Goal: Task Accomplishment & Management: Manage account settings

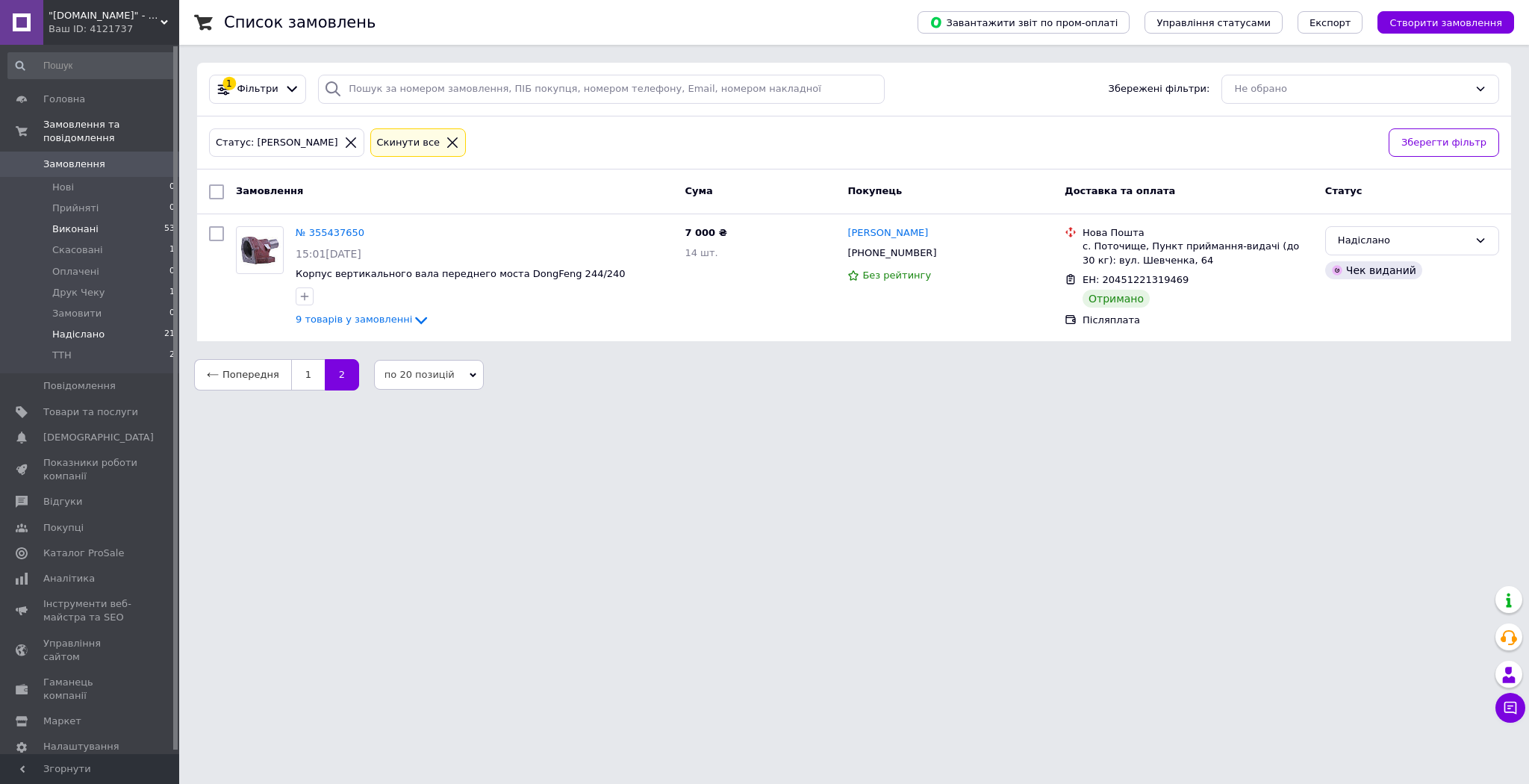
click at [107, 219] on li "Виконані 53" at bounding box center [91, 229] width 183 height 21
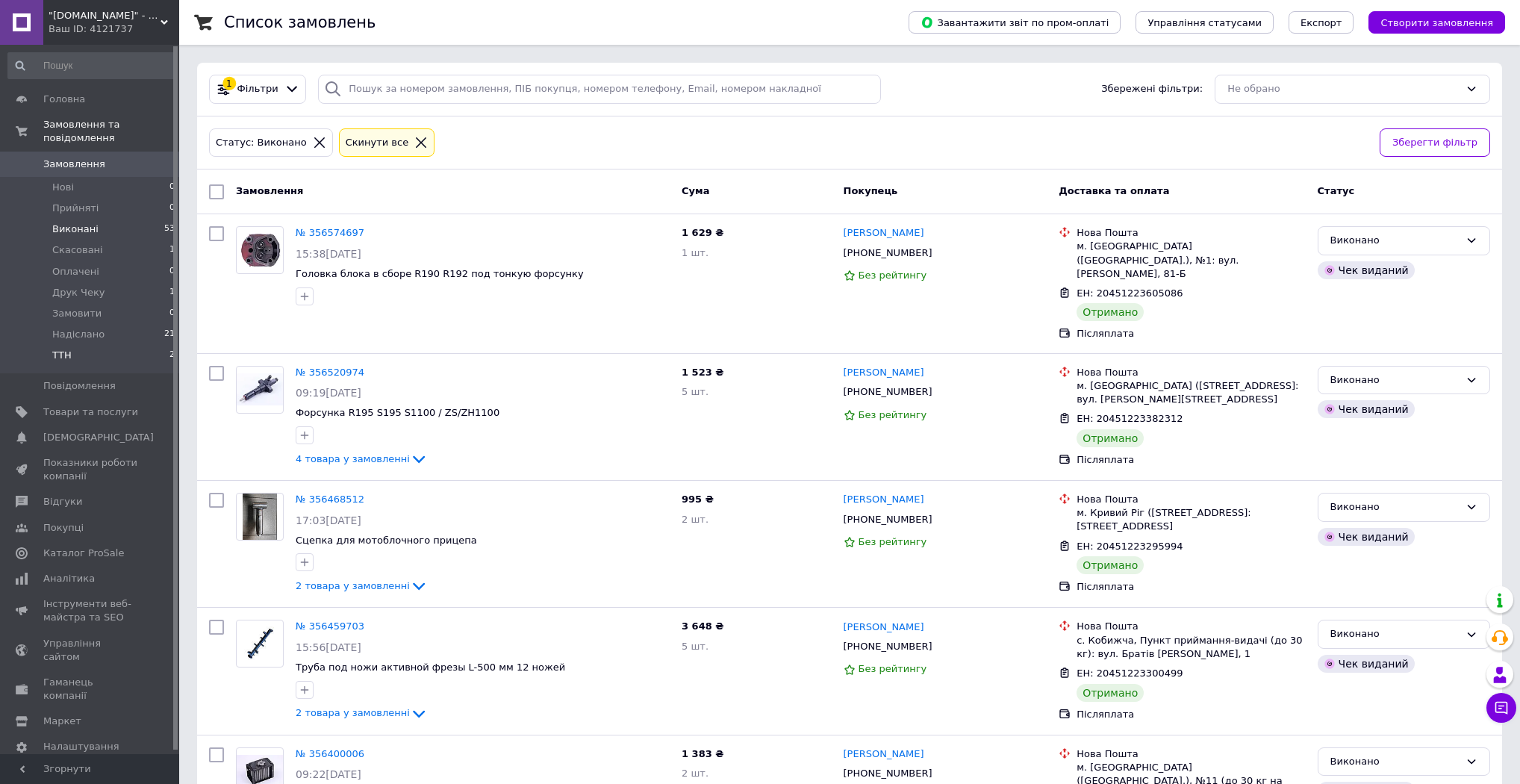
click at [88, 345] on li "ТТН 2" at bounding box center [91, 359] width 183 height 29
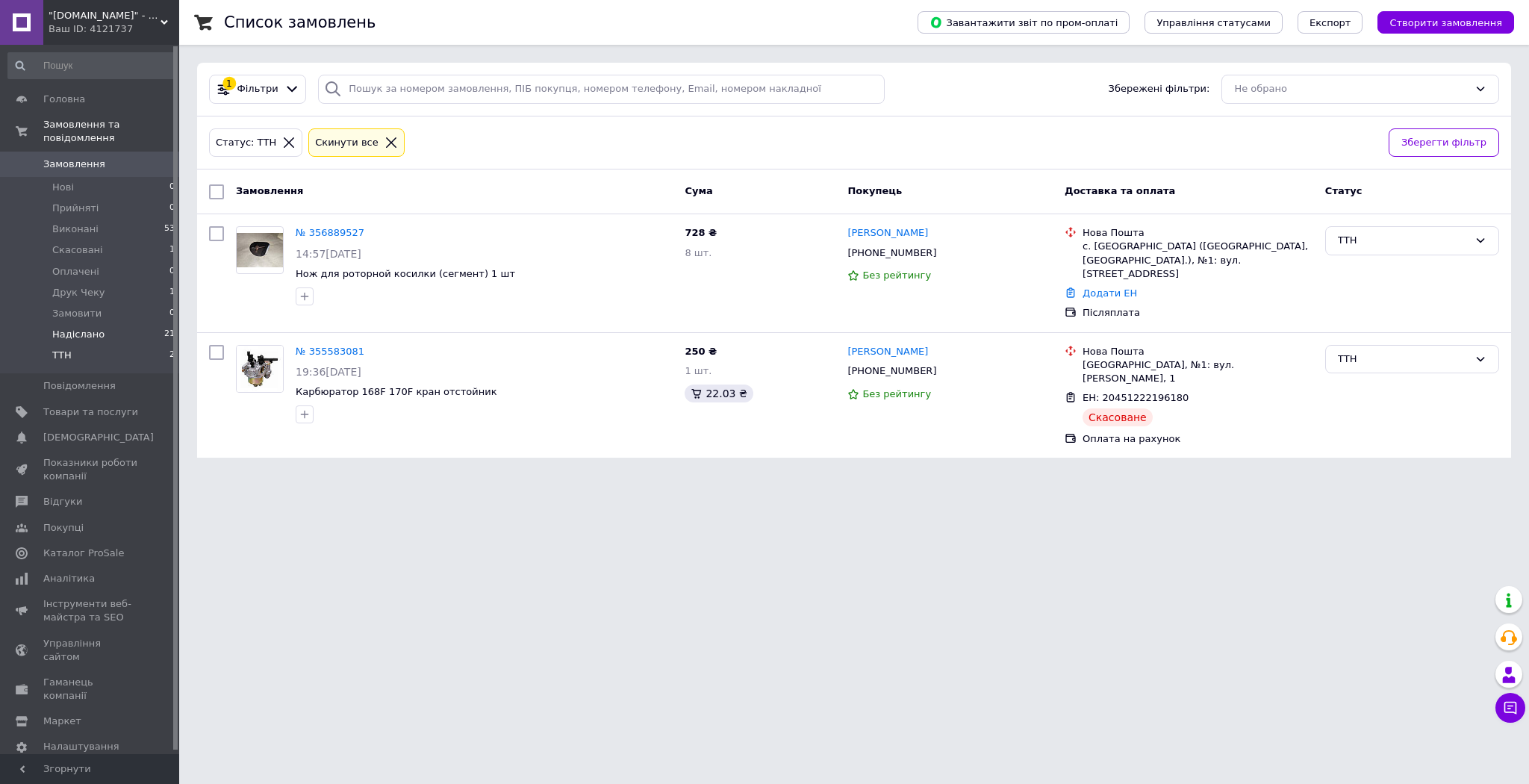
click at [112, 324] on li "Надіслано 21" at bounding box center [91, 334] width 183 height 21
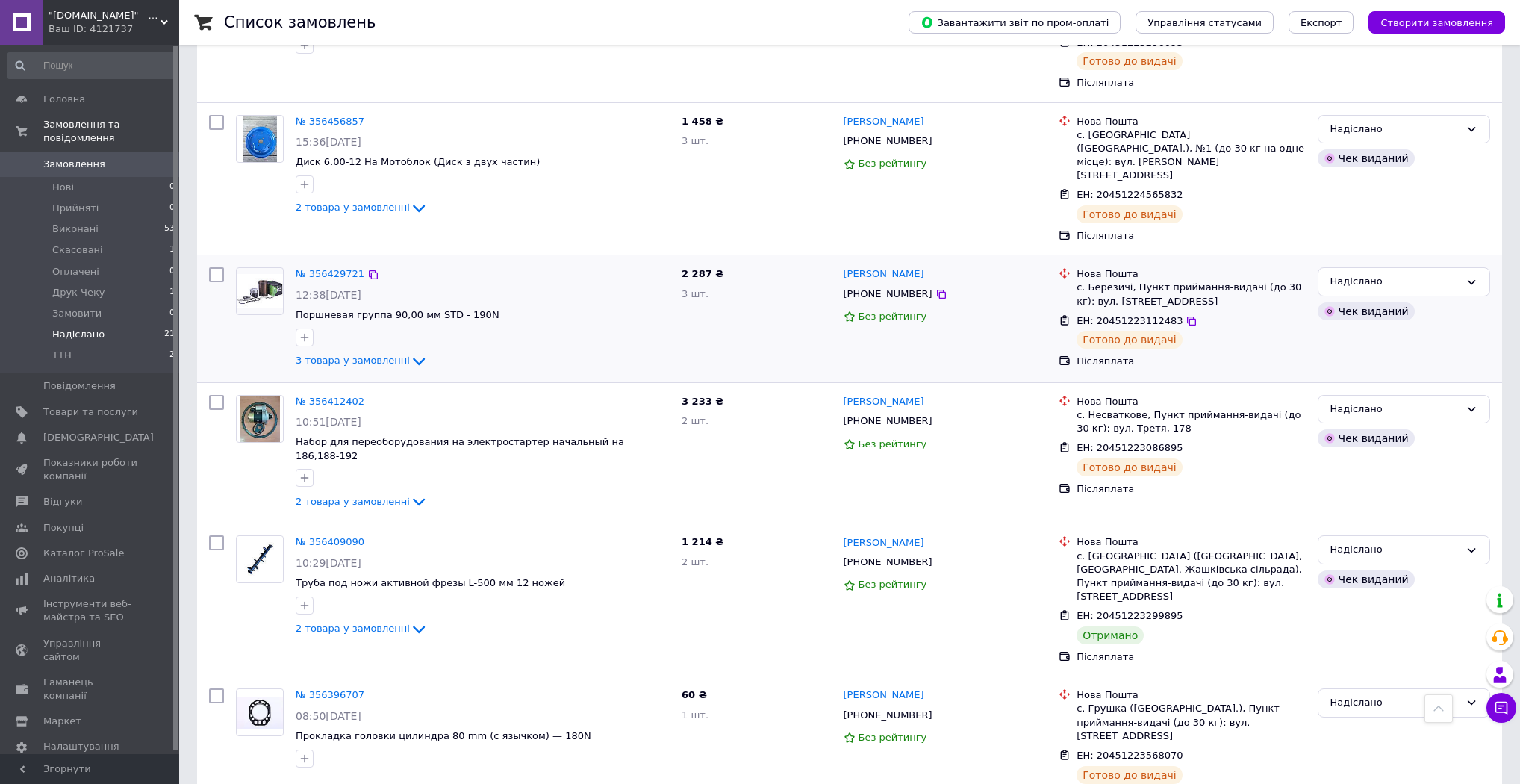
scroll to position [2044, 0]
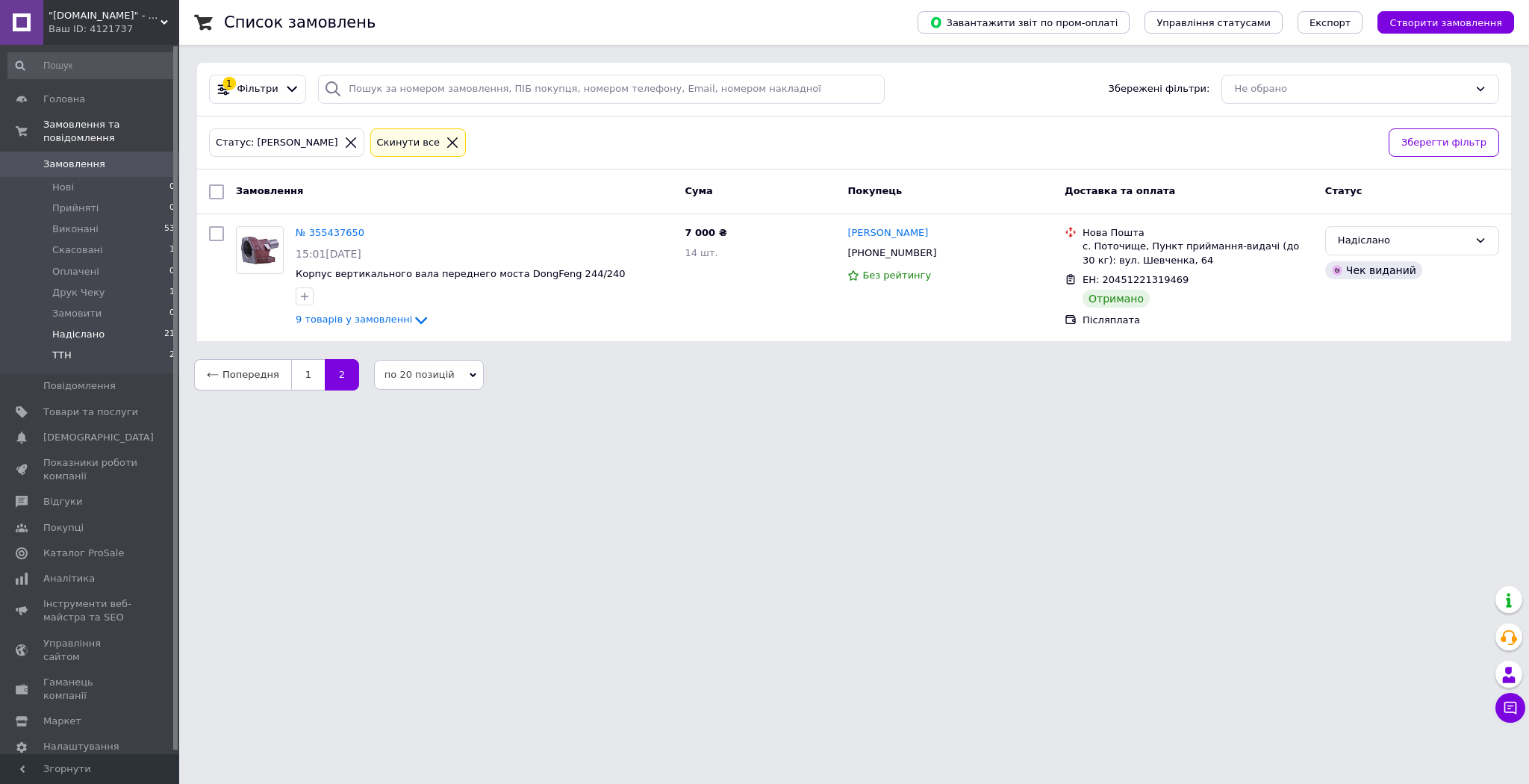
click at [144, 345] on li "ТТН 2" at bounding box center [91, 359] width 183 height 29
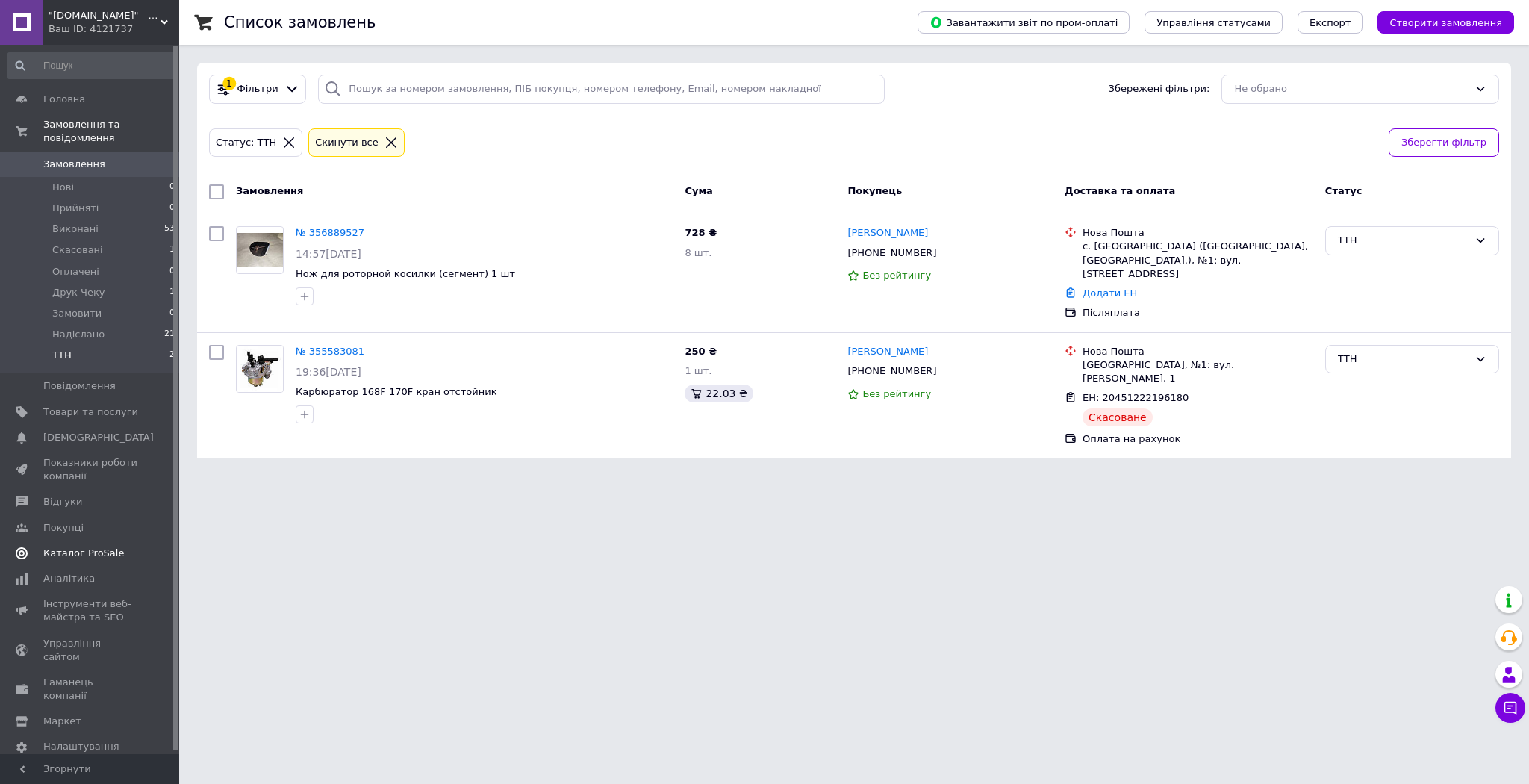
click at [92, 546] on span "Каталог ProSale" at bounding box center [83, 553] width 80 height 14
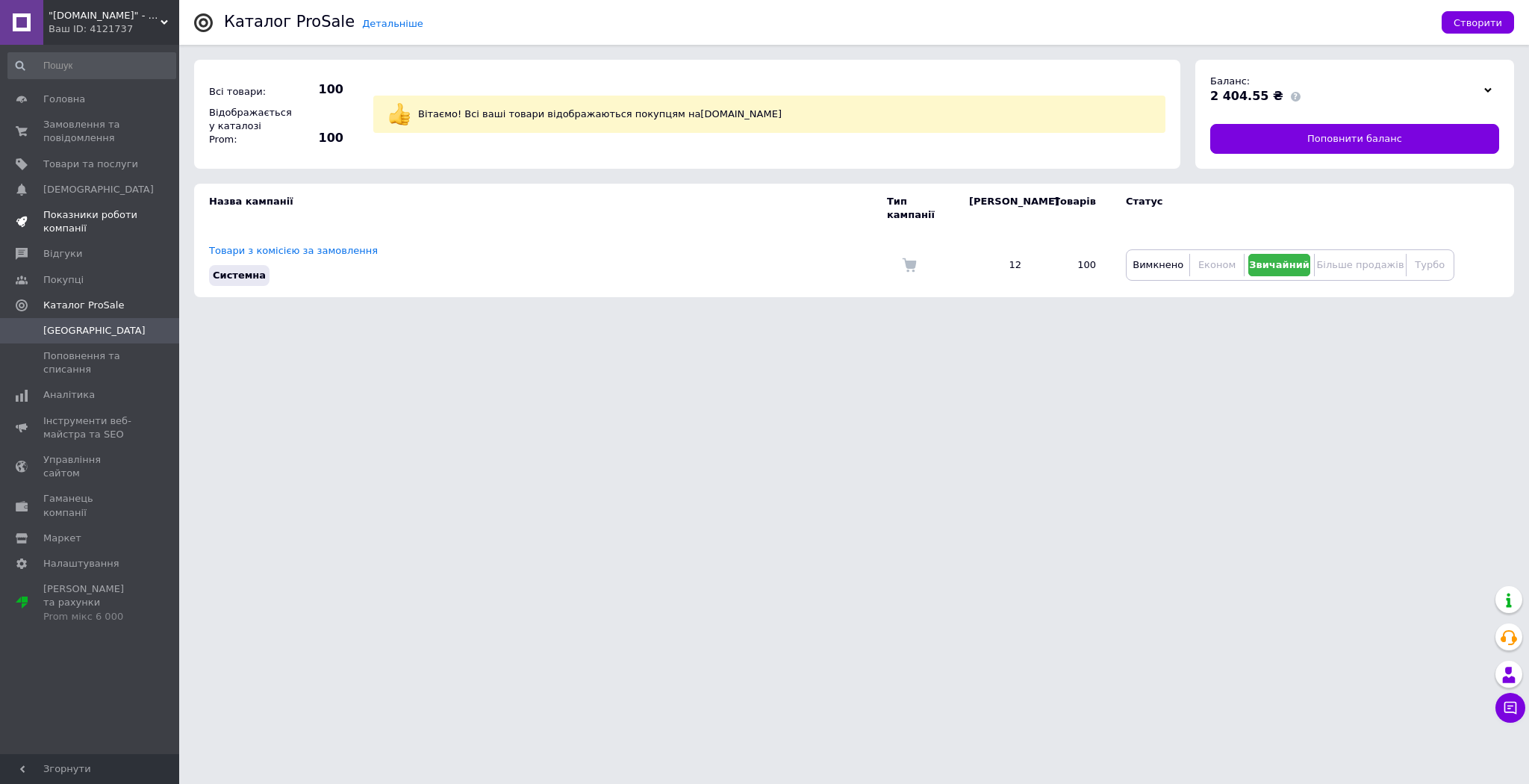
click at [86, 229] on span "Показники роботи компанії" at bounding box center [91, 221] width 95 height 27
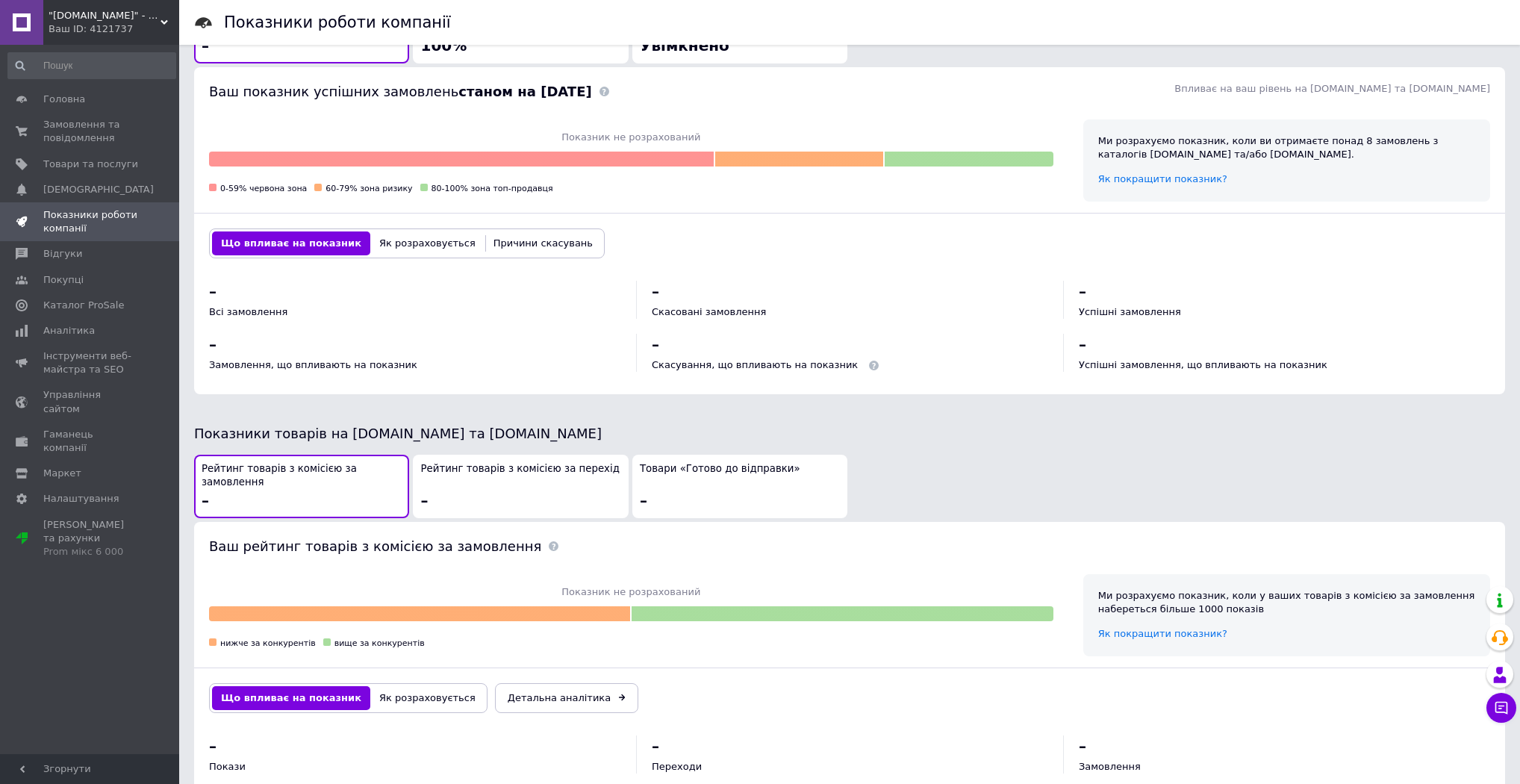
scroll to position [497, 0]
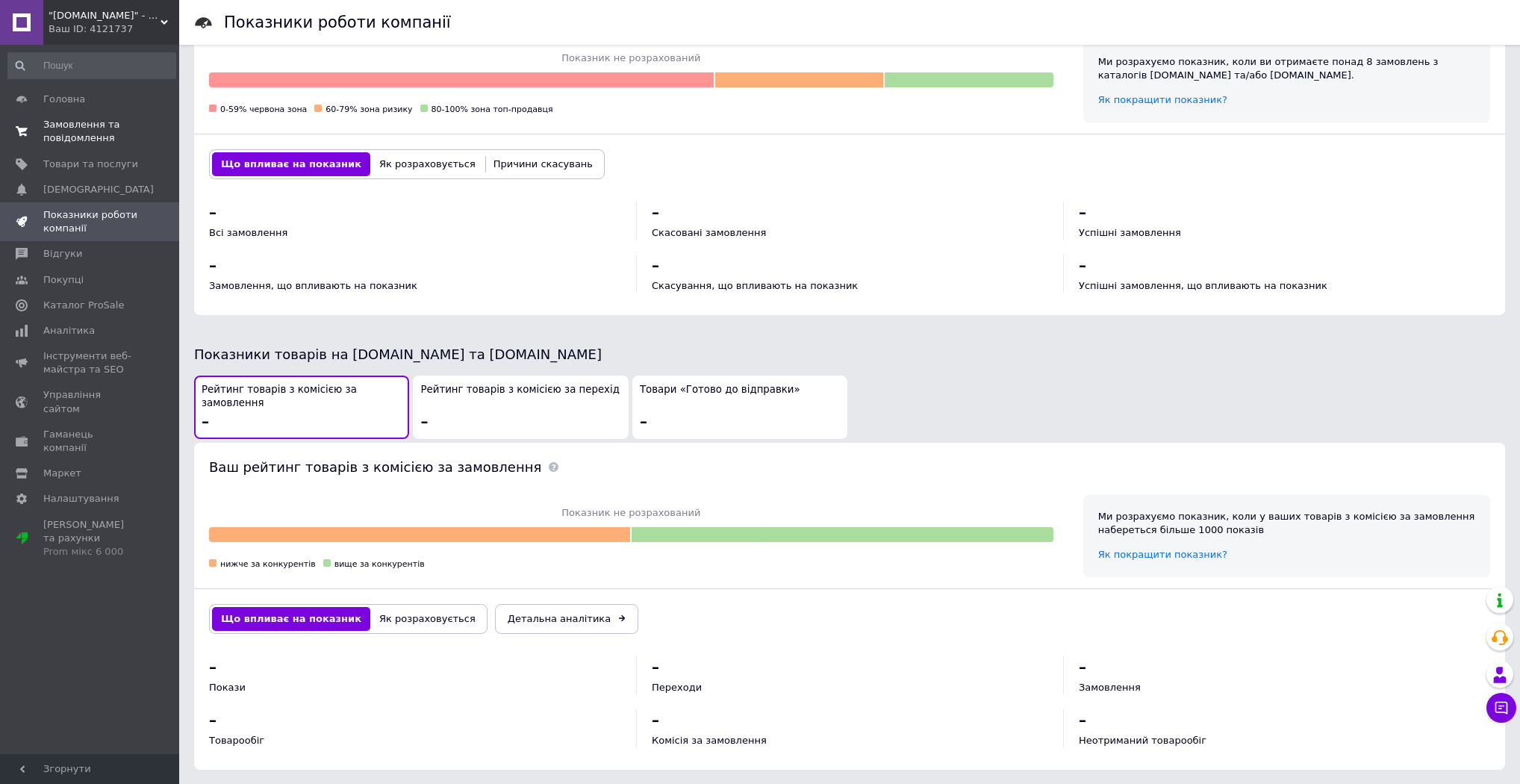
click at [92, 130] on span "Замовлення та повідомлення" at bounding box center [91, 131] width 95 height 27
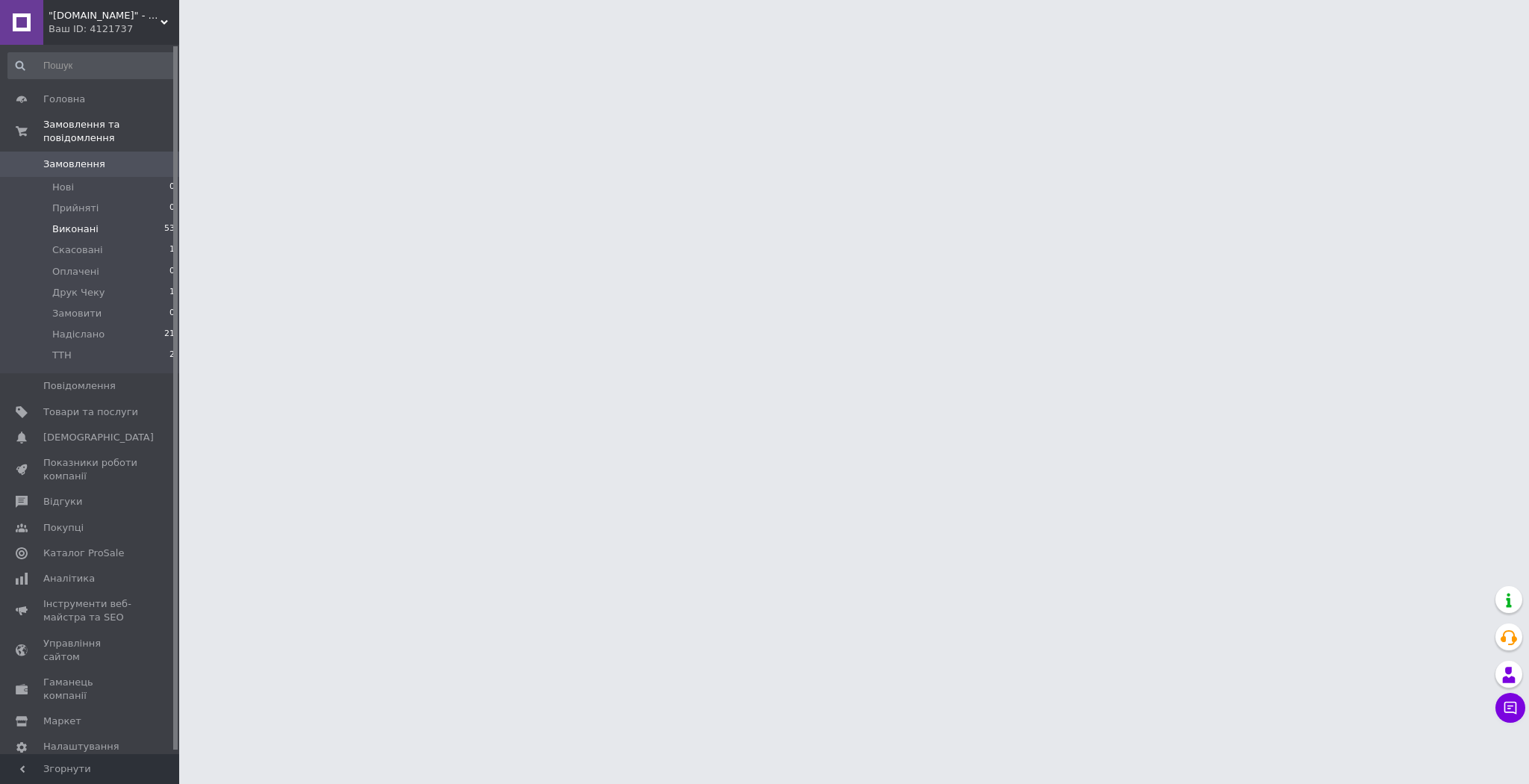
click at [100, 219] on li "Виконані 53" at bounding box center [91, 229] width 183 height 21
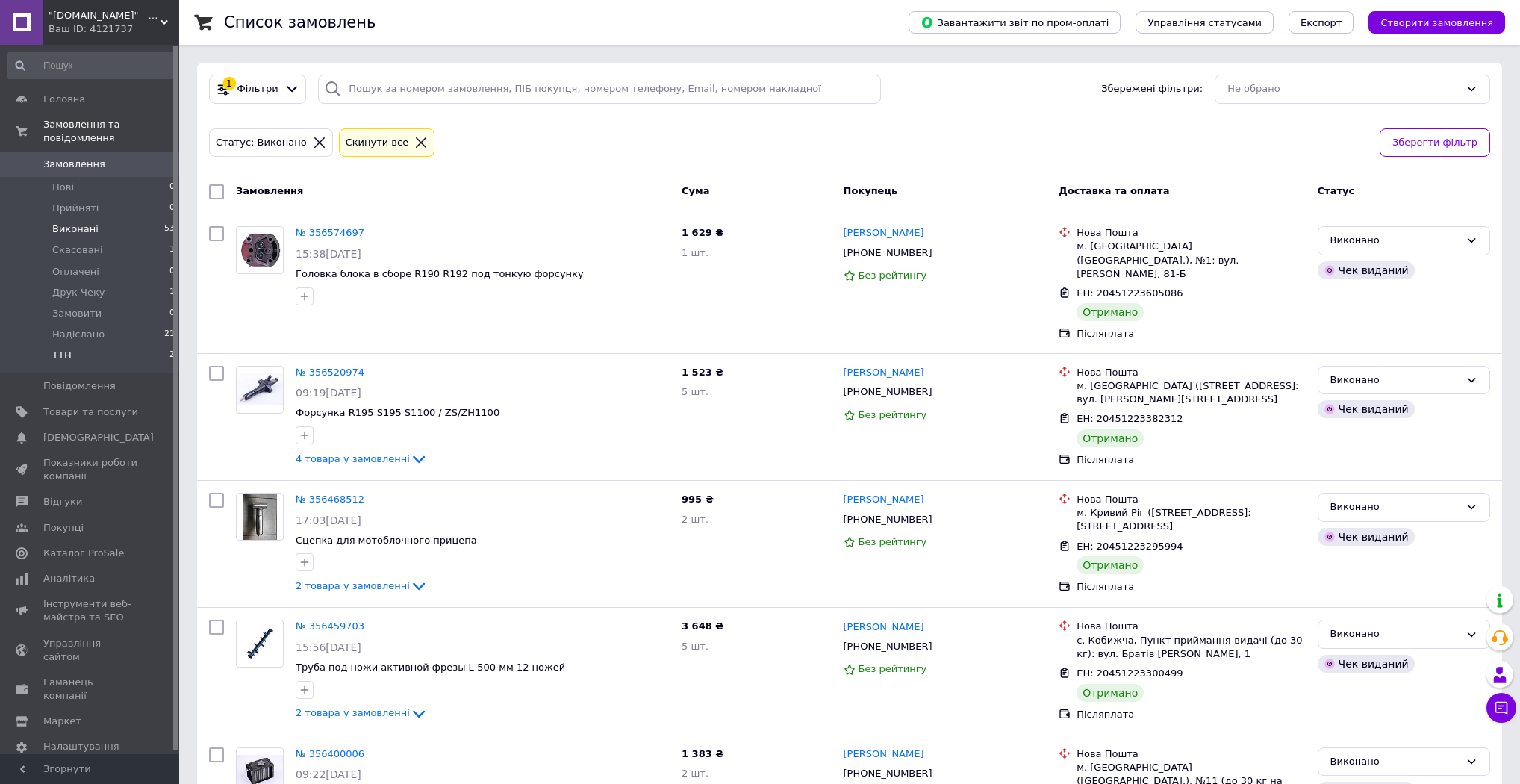
click at [131, 345] on li "ТТН 2" at bounding box center [91, 359] width 183 height 29
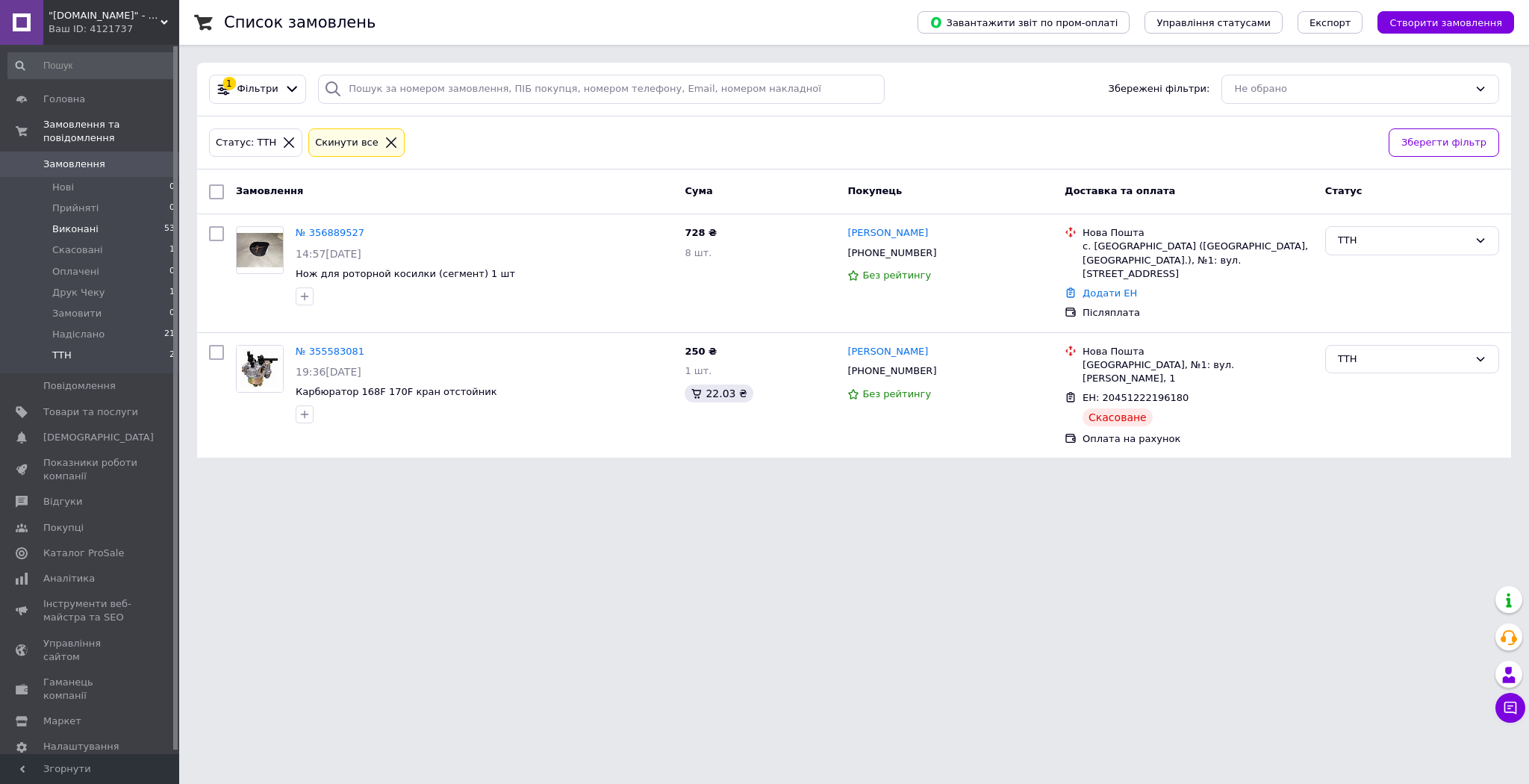
click at [135, 219] on li "Виконані 53" at bounding box center [91, 229] width 183 height 21
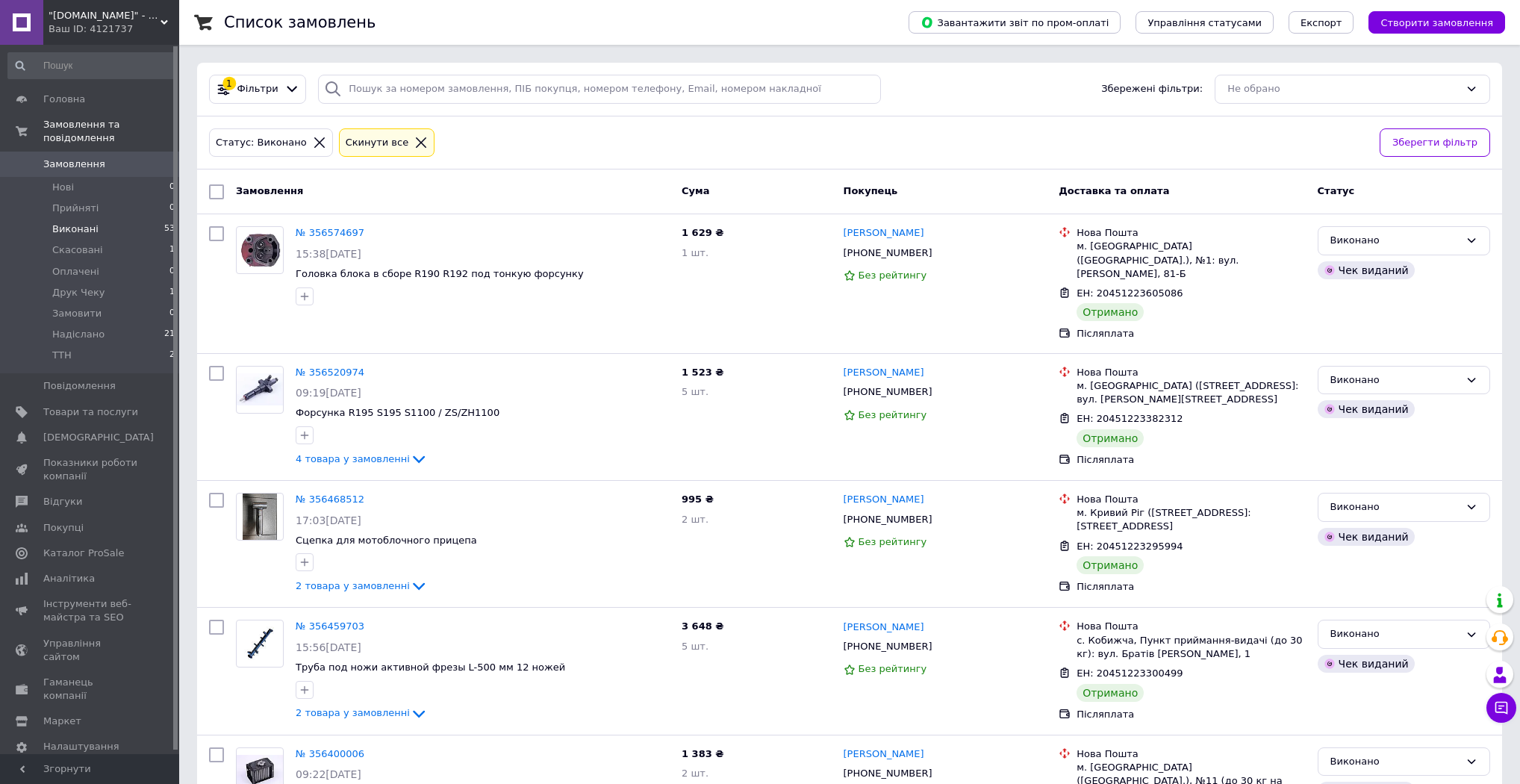
click at [116, 219] on li "Виконані 53" at bounding box center [91, 229] width 183 height 21
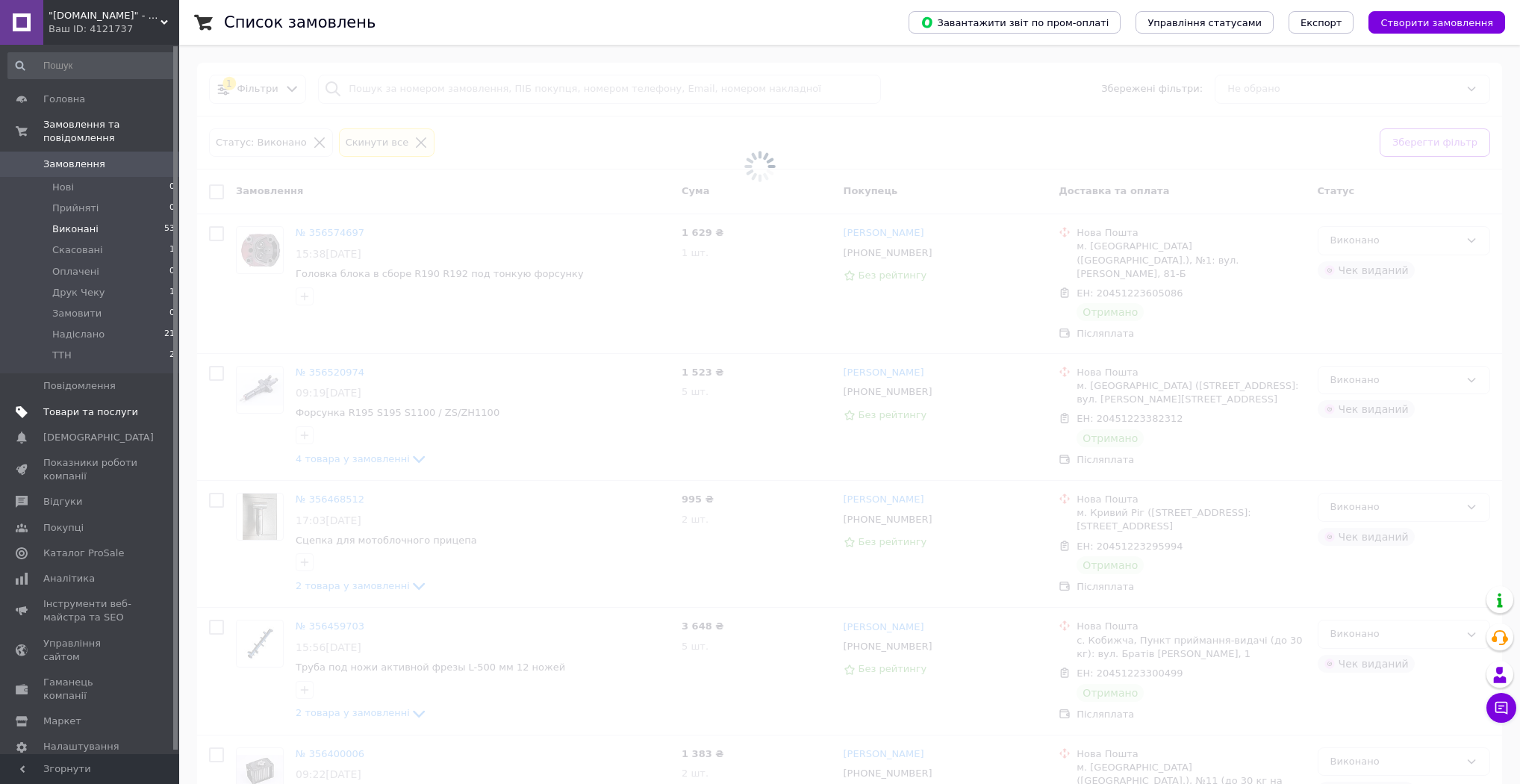
click at [99, 405] on span "Товари та послуги" at bounding box center [91, 412] width 95 height 14
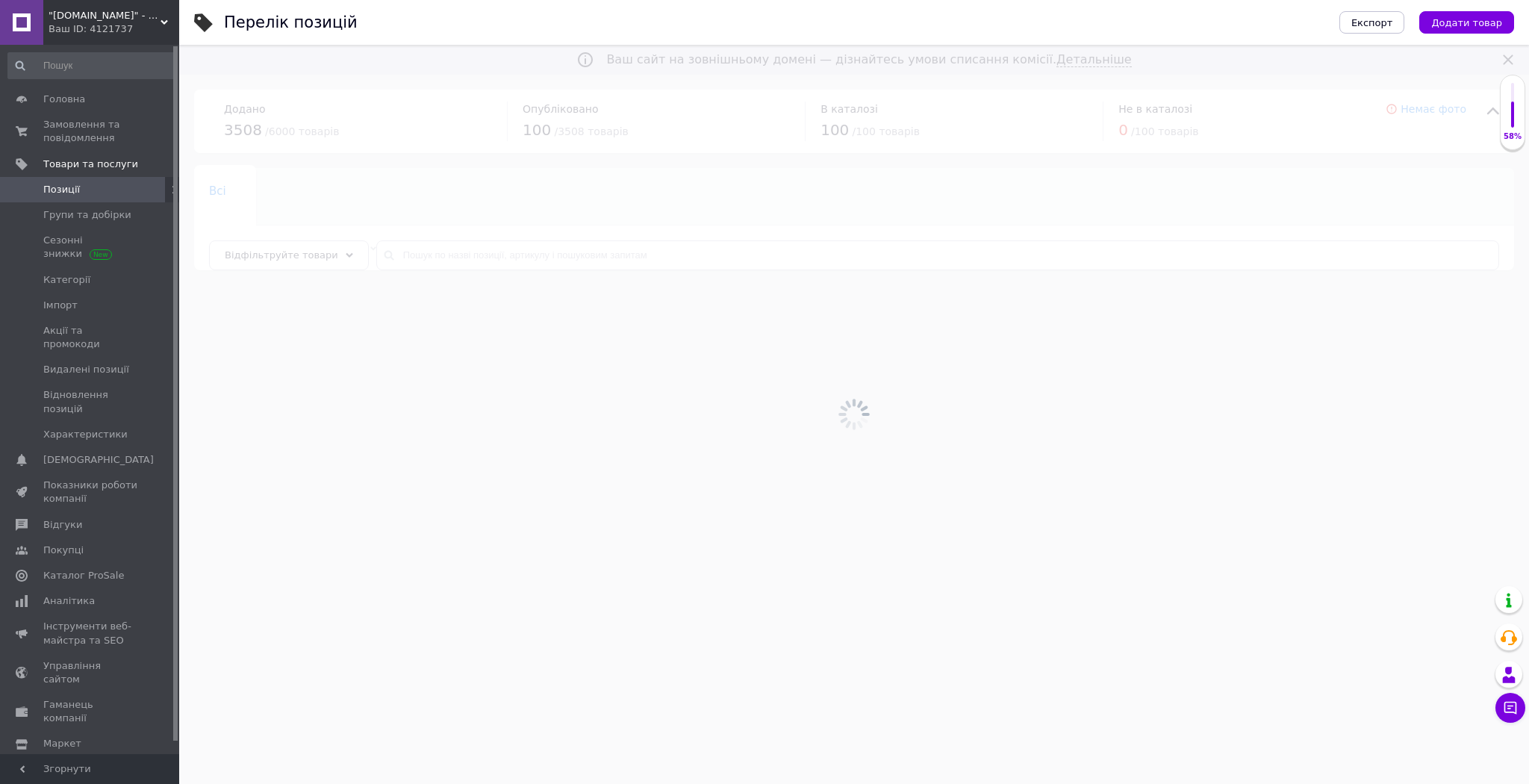
click at [53, 594] on span "Аналітика" at bounding box center [69, 601] width 52 height 14
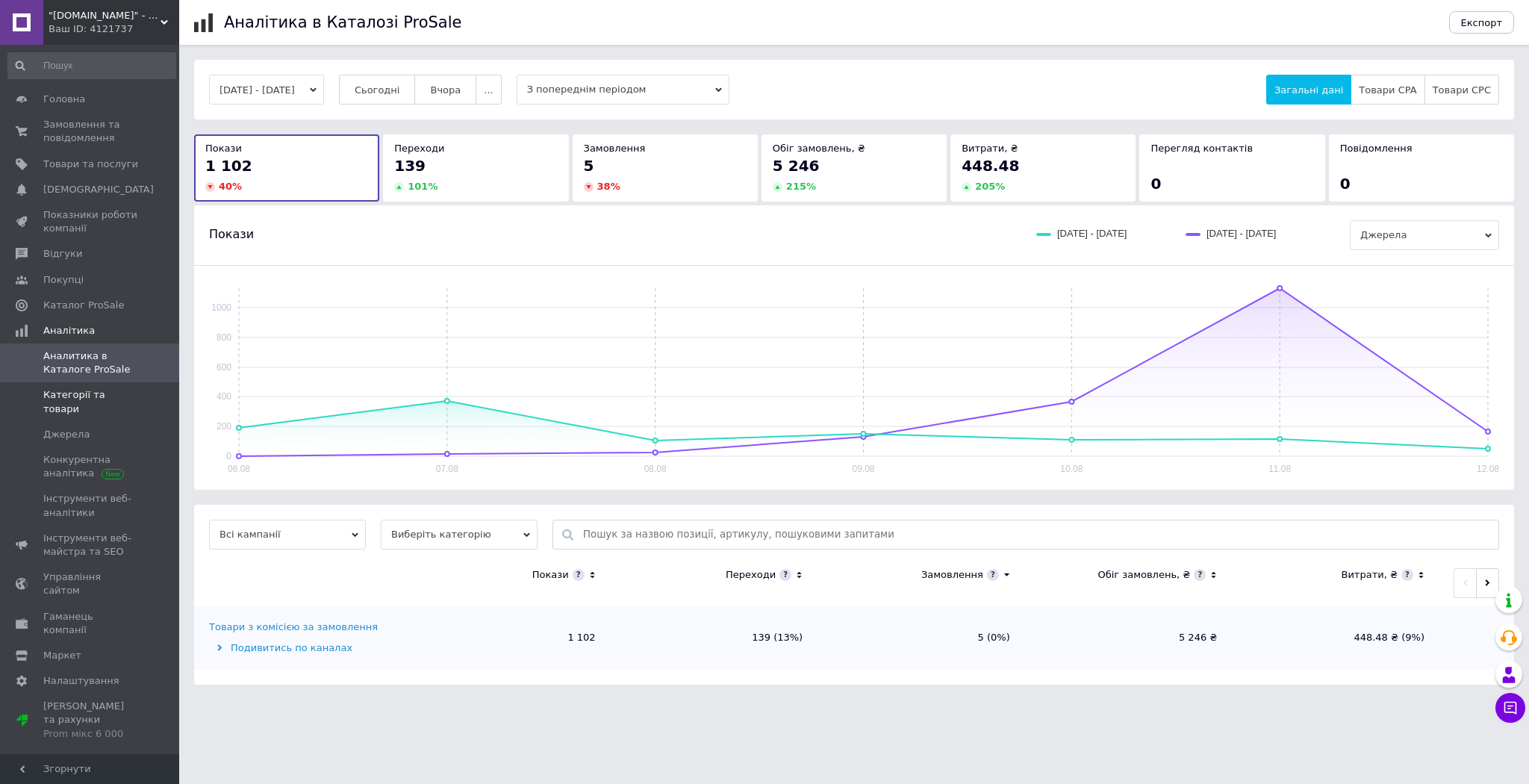
click at [103, 397] on span "Категорії та товари" at bounding box center [91, 401] width 95 height 27
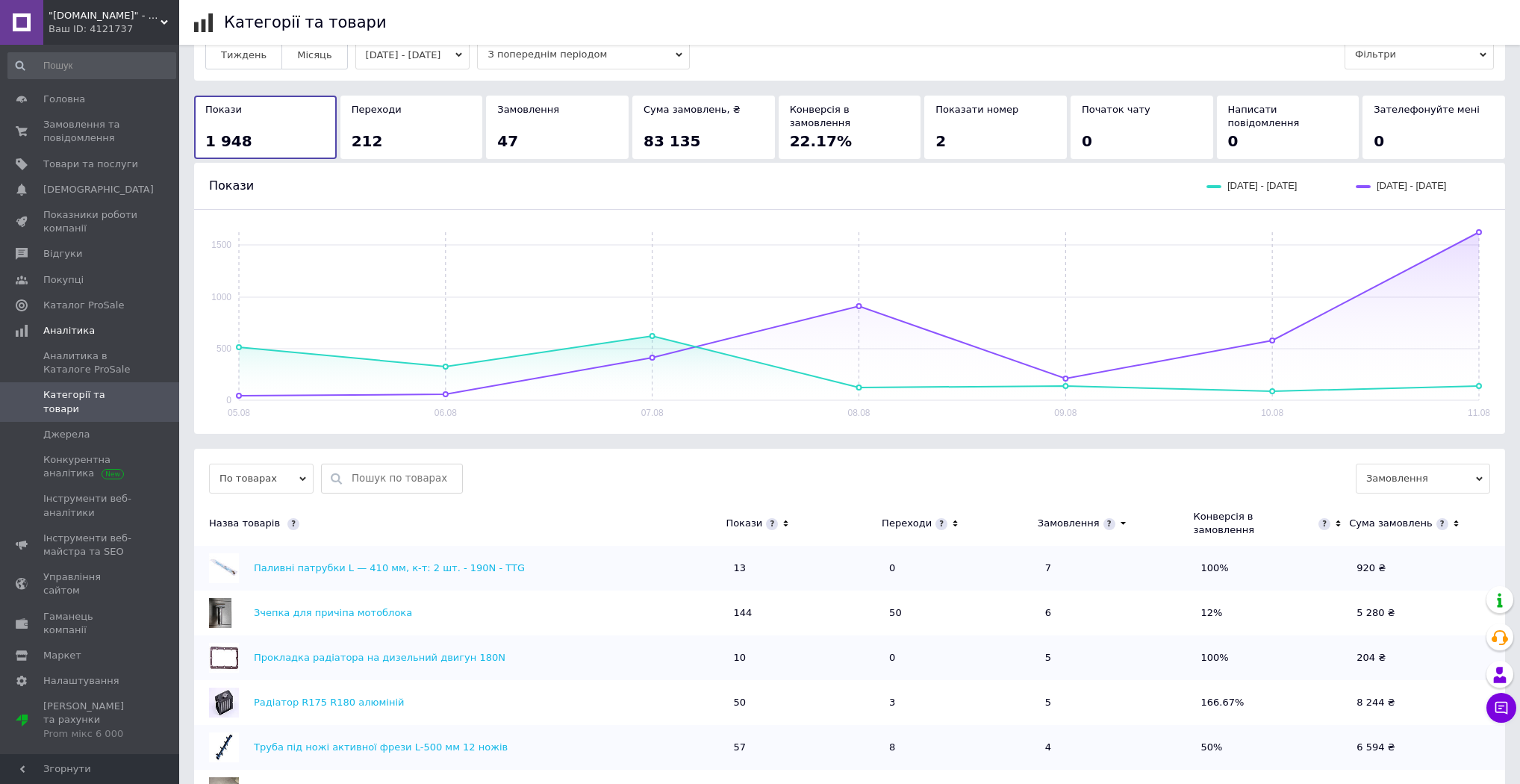
scroll to position [59, 0]
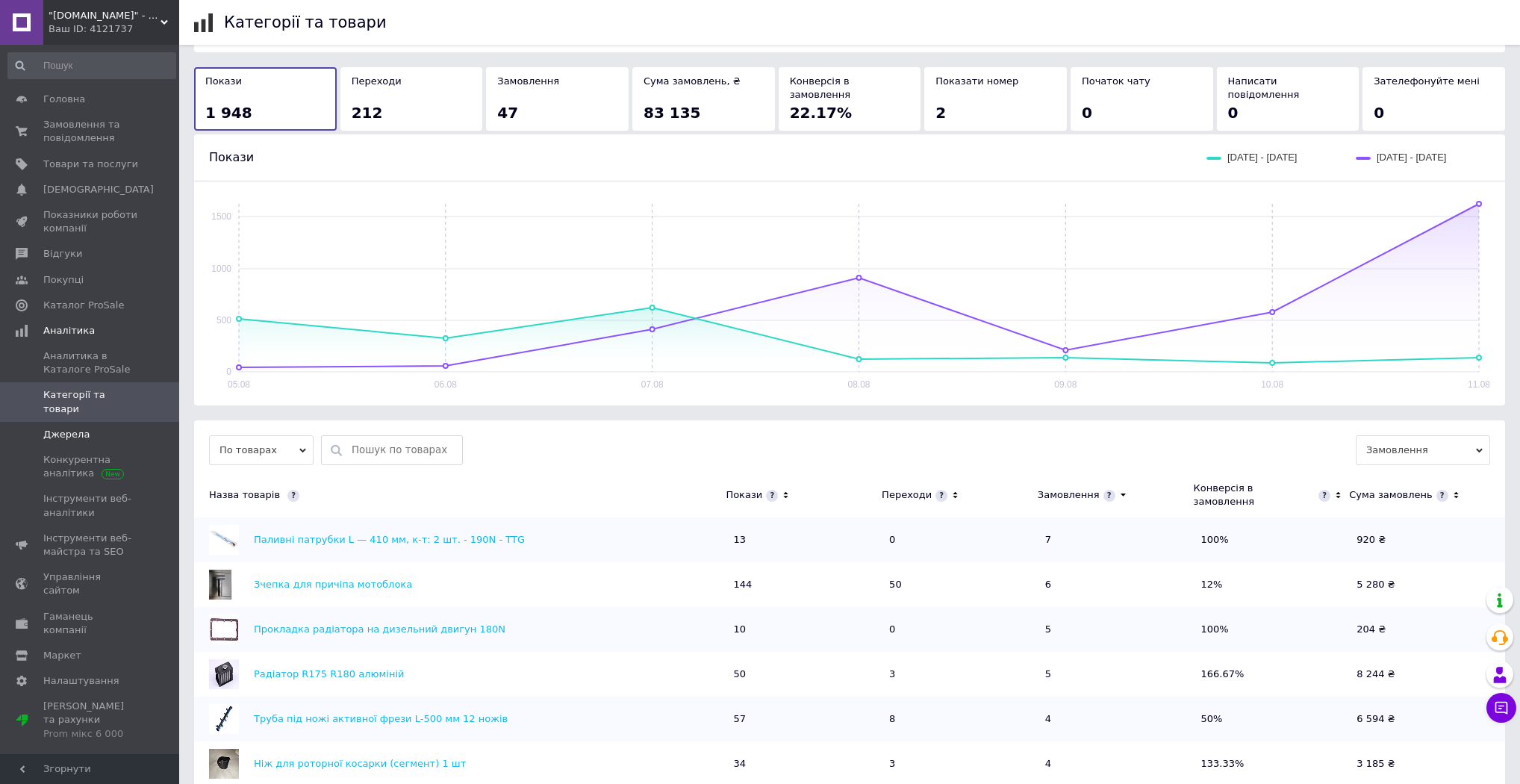
click at [107, 427] on span "Джерела" at bounding box center [91, 434] width 95 height 14
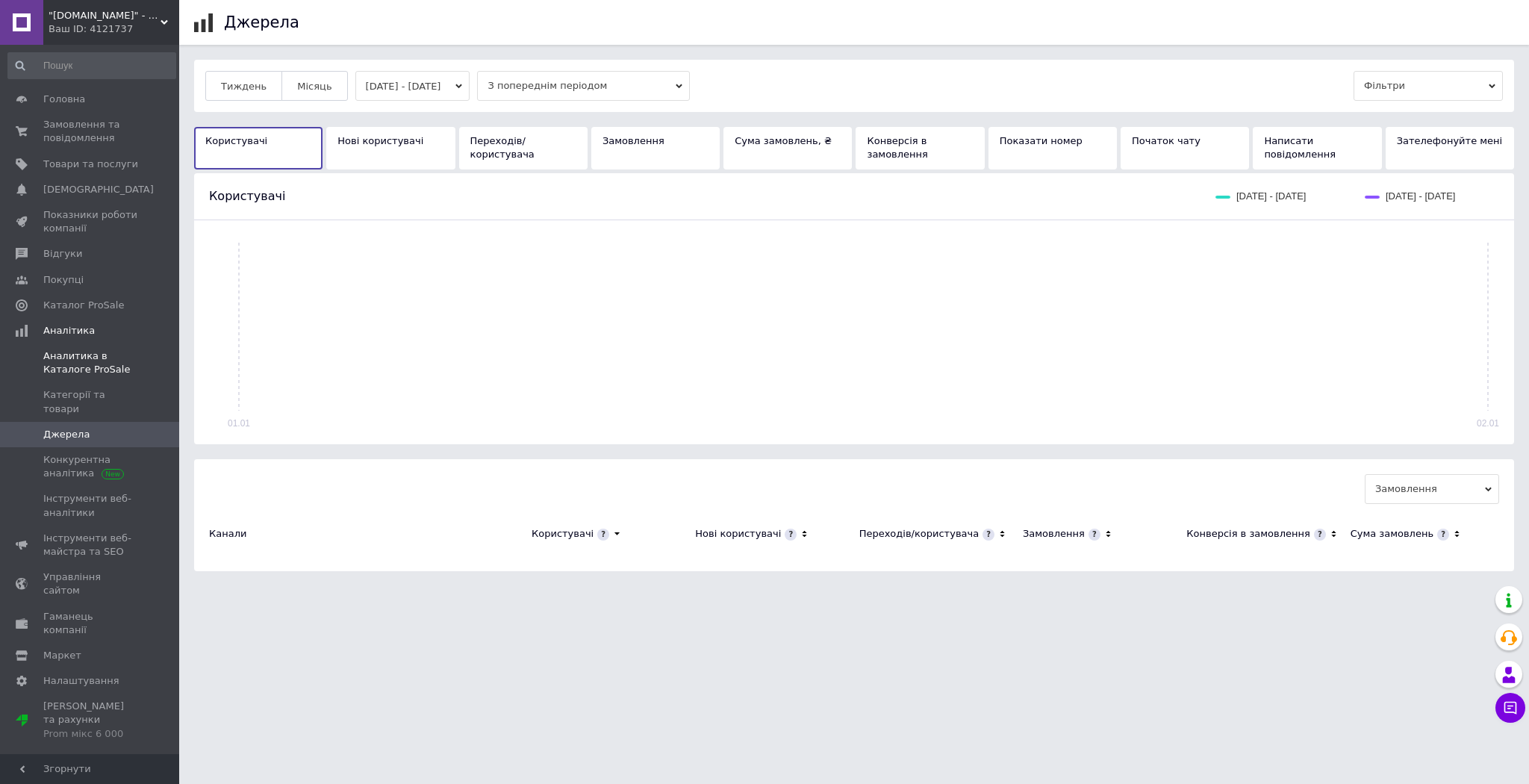
click at [98, 362] on span "Аналитика в Каталоге ProSale" at bounding box center [91, 362] width 95 height 27
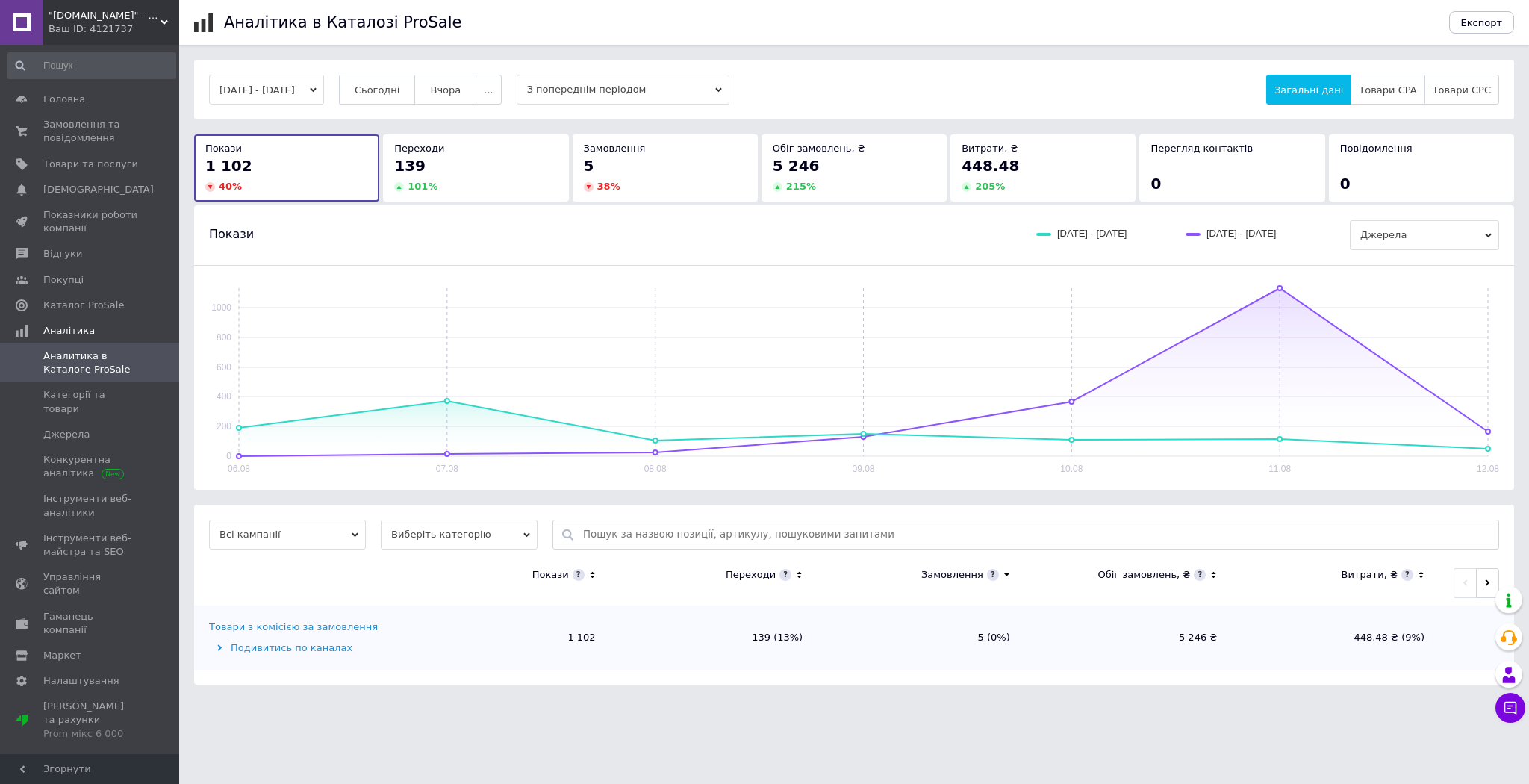
click at [401, 86] on span "Сьогодні" at bounding box center [378, 89] width 46 height 11
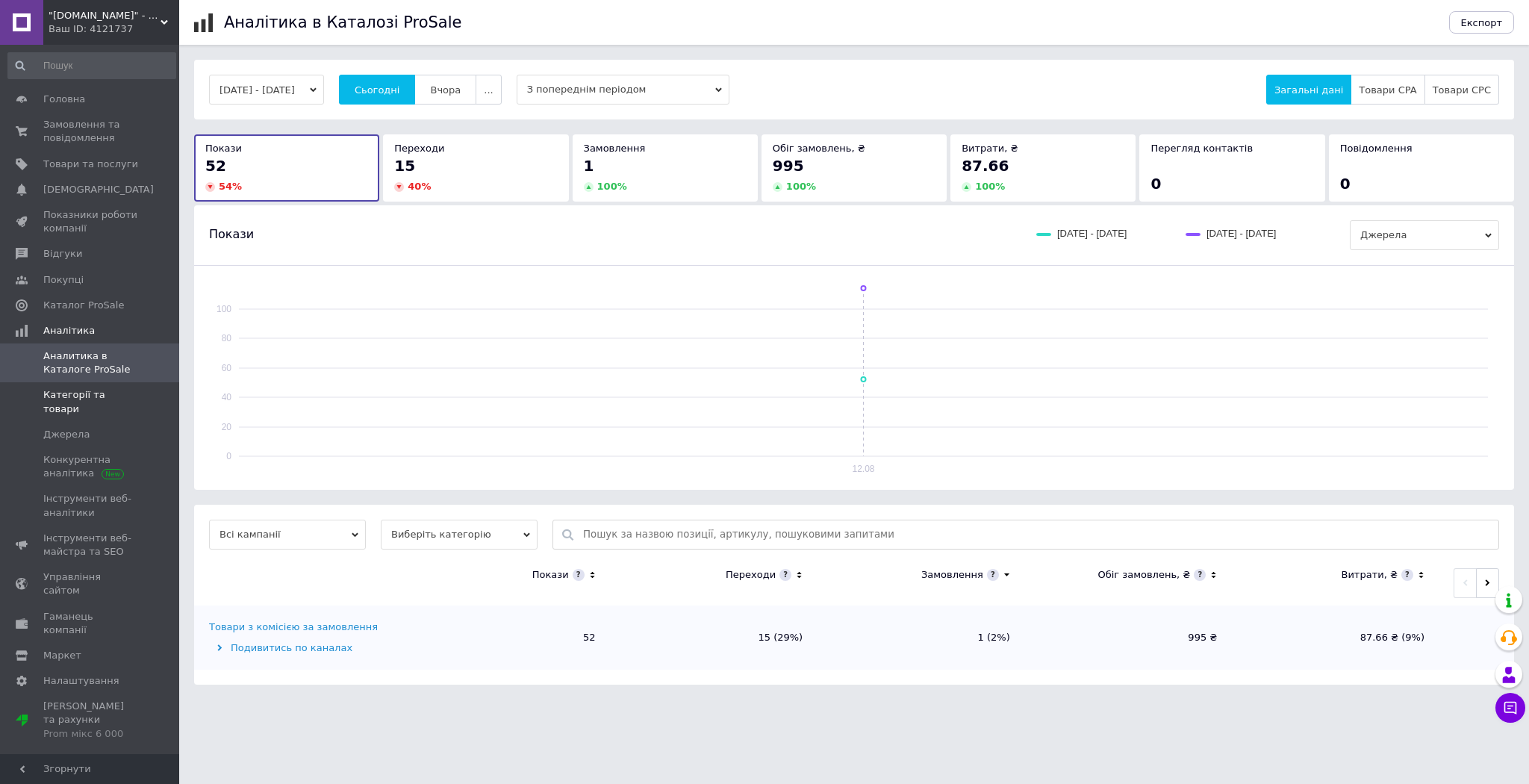
click at [116, 389] on span "Категорії та товари" at bounding box center [91, 401] width 95 height 27
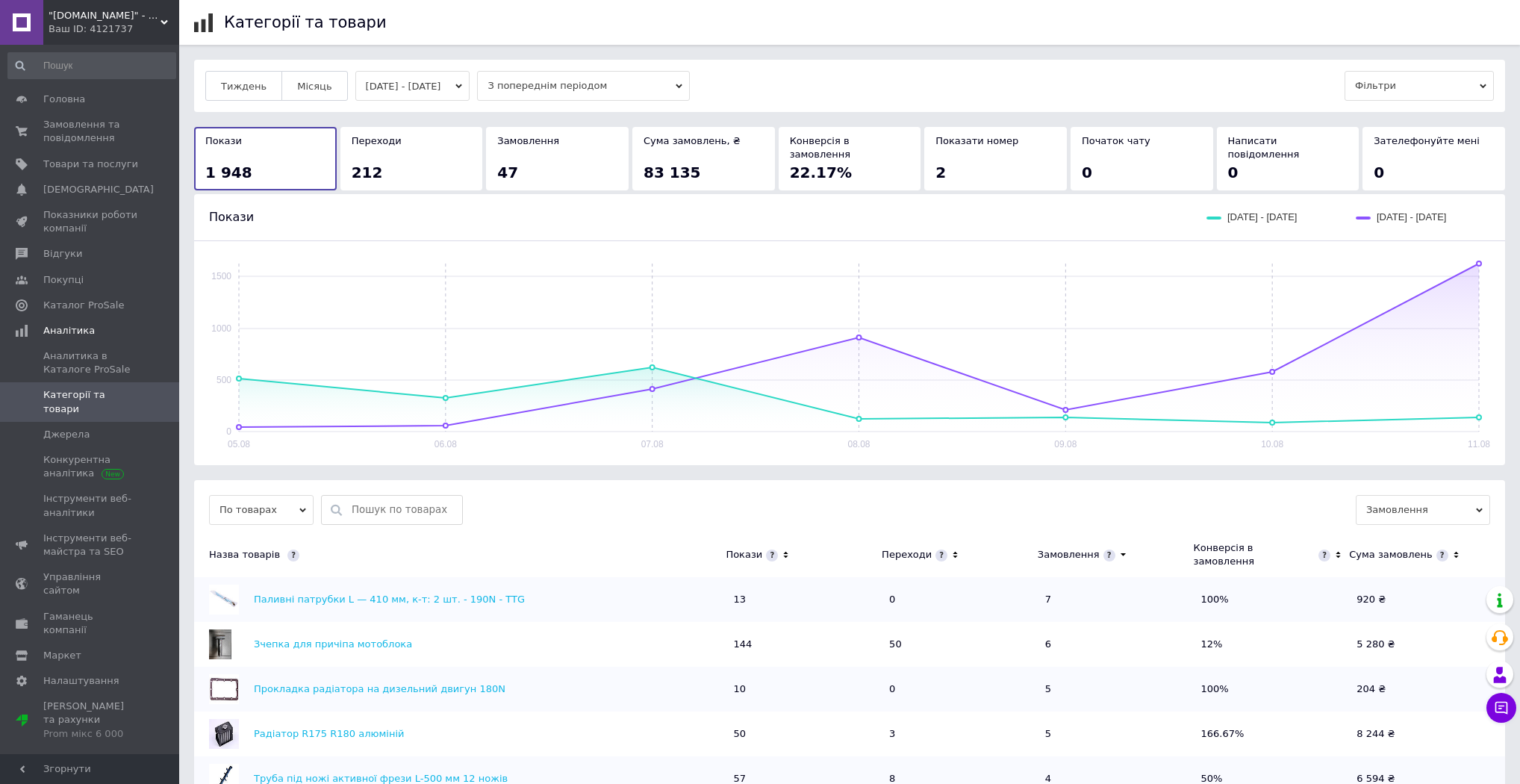
click at [951, 548] on icon at bounding box center [956, 554] width 10 height 13
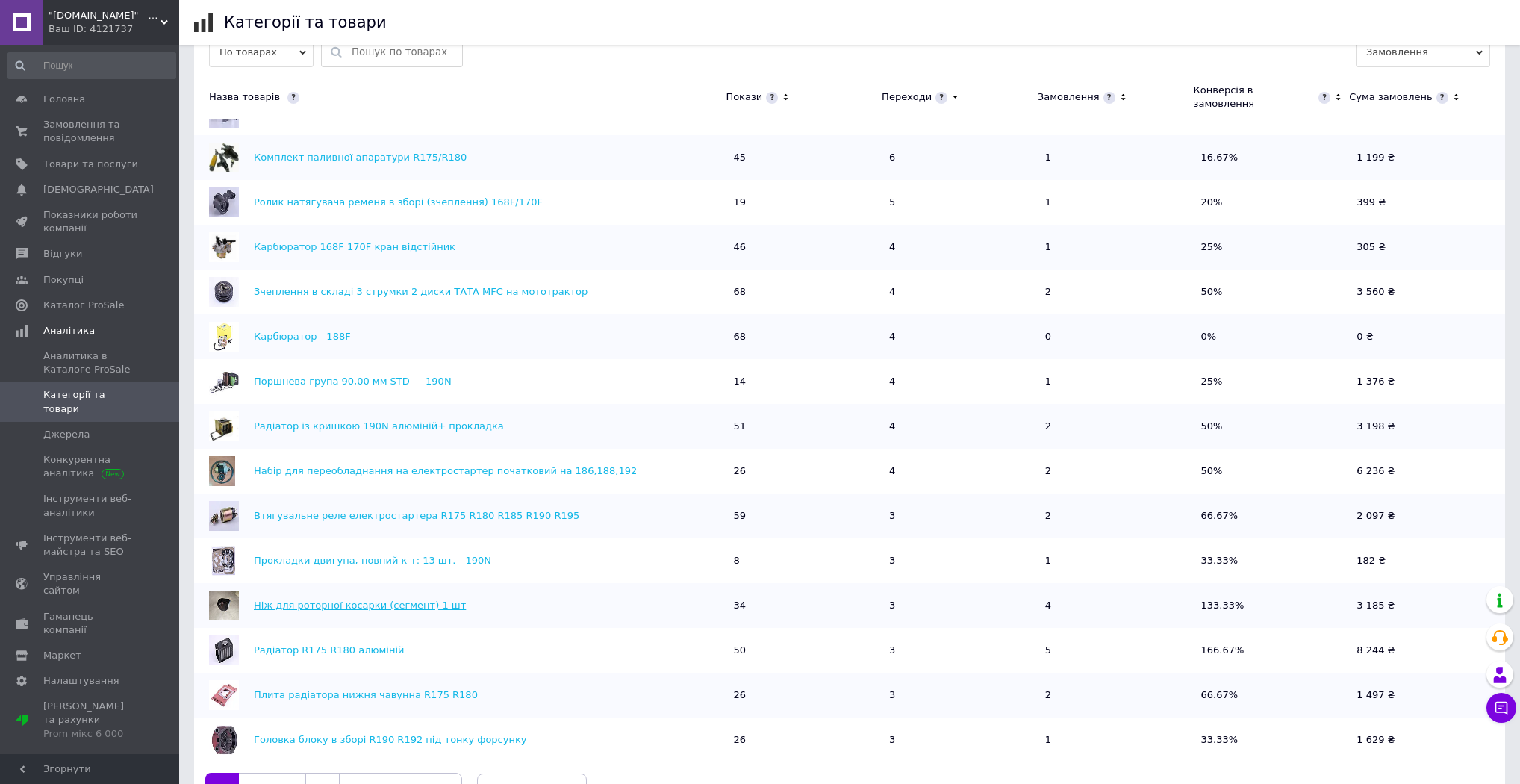
scroll to position [504, 0]
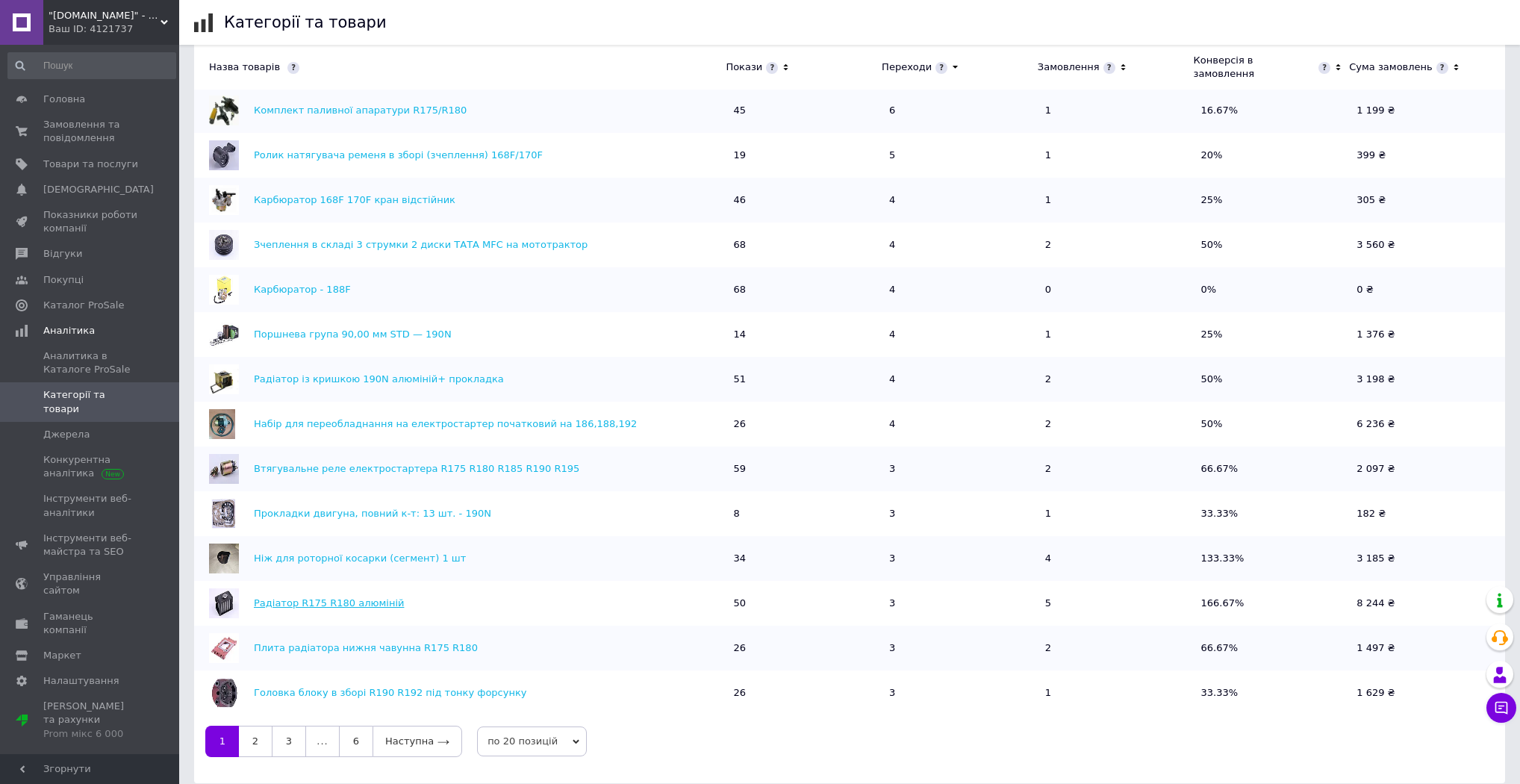
click at [339, 597] on link "Радіатор R175 R180 алюміній" at bounding box center [328, 602] width 150 height 11
click at [95, 106] on link "Головна" at bounding box center [91, 99] width 183 height 26
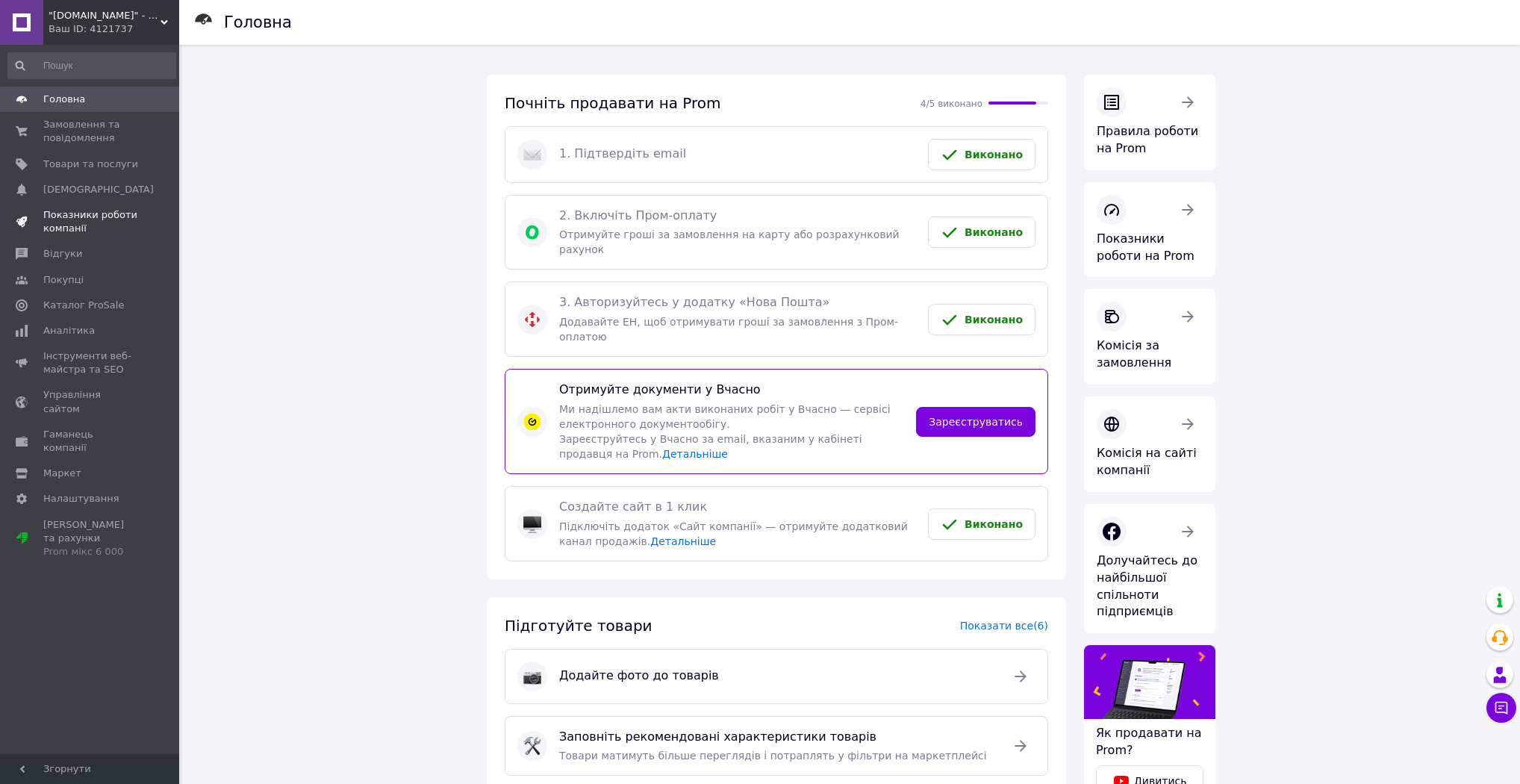
click at [104, 217] on span "Показники роботи компанії" at bounding box center [91, 221] width 95 height 27
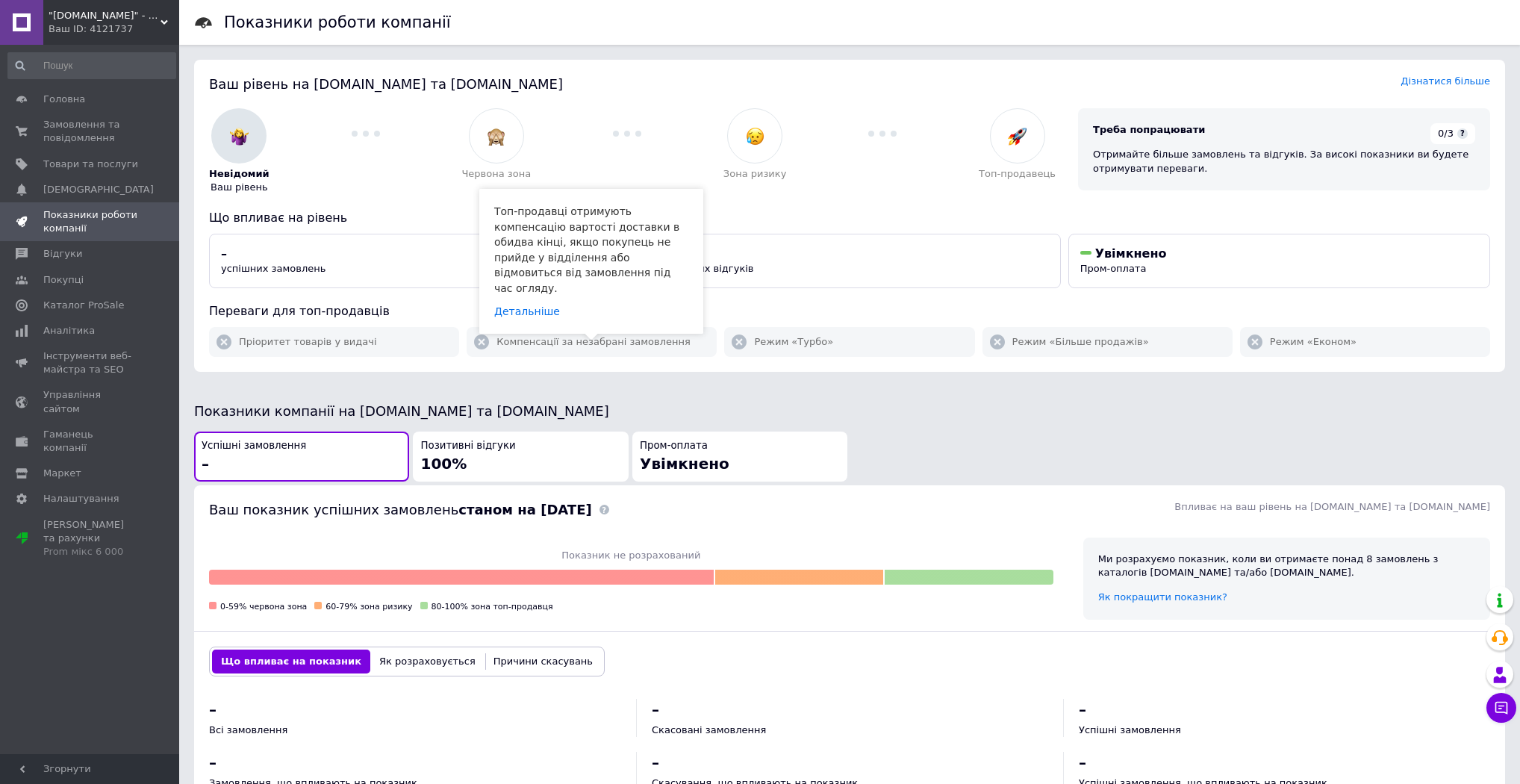
scroll to position [59, 0]
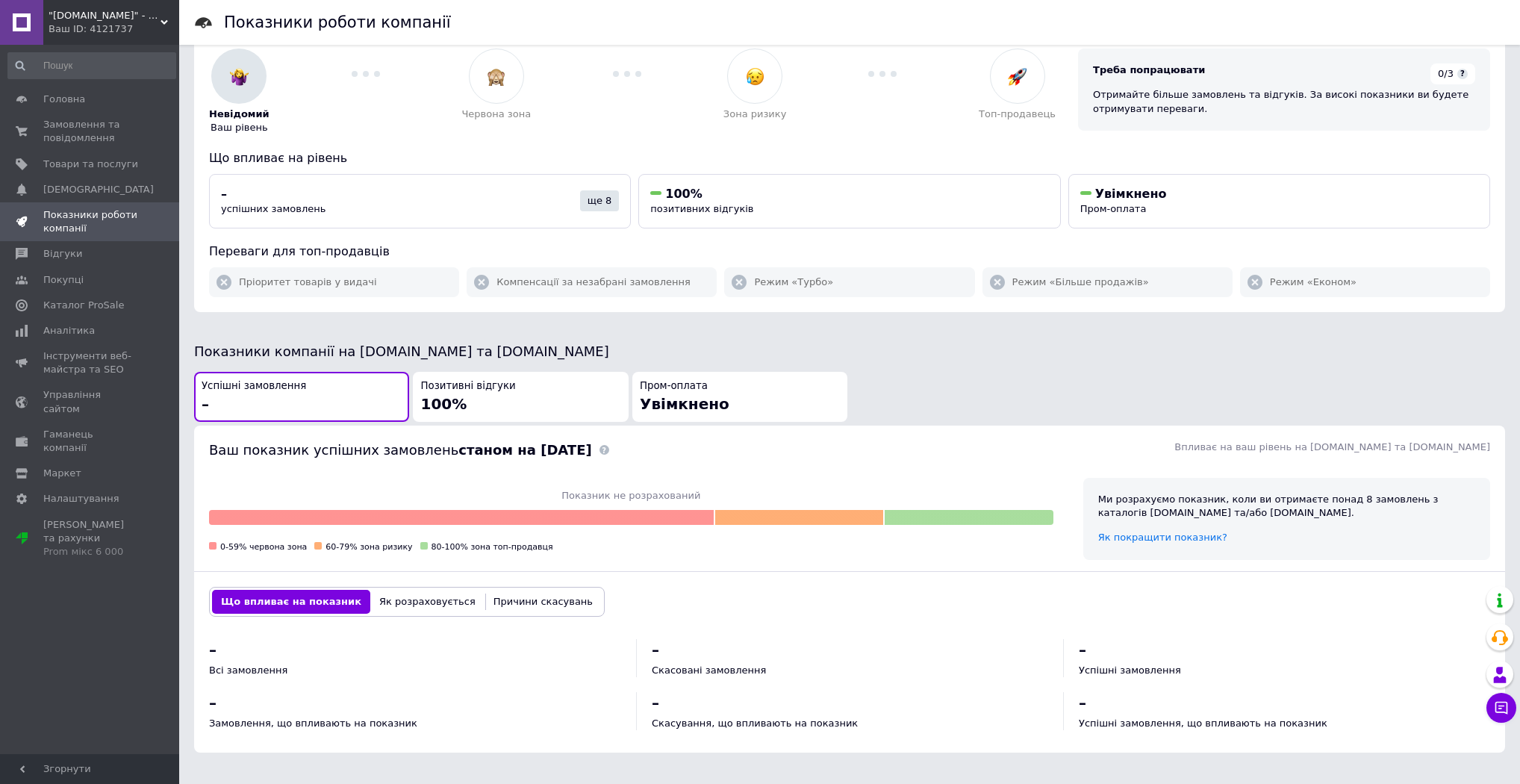
click at [102, 33] on div "Ваш ID: 4121737" at bounding box center [114, 30] width 131 height 14
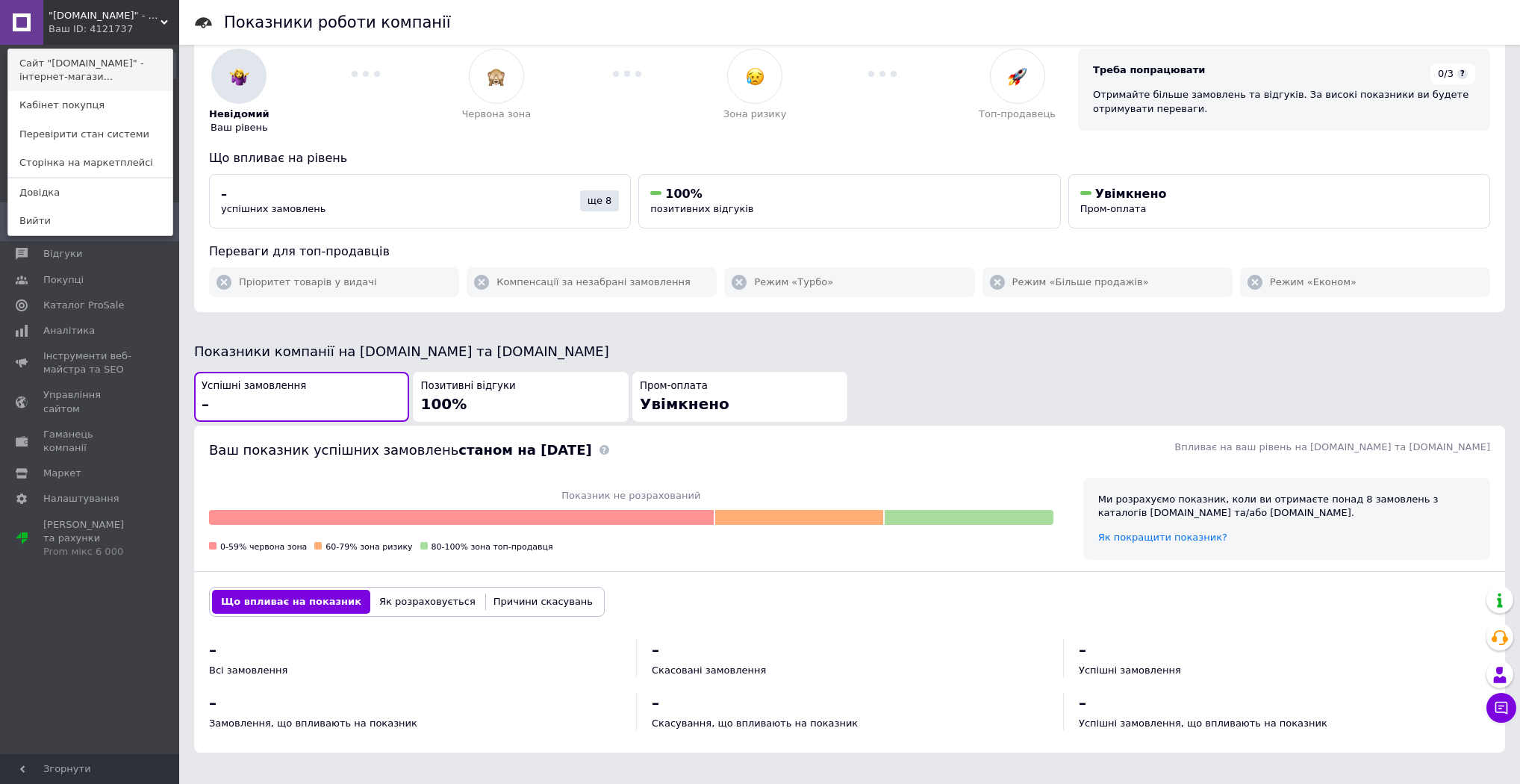
click at [83, 62] on link "Сайт "[DOMAIN_NAME]" - інтернет-магази..." at bounding box center [90, 70] width 165 height 42
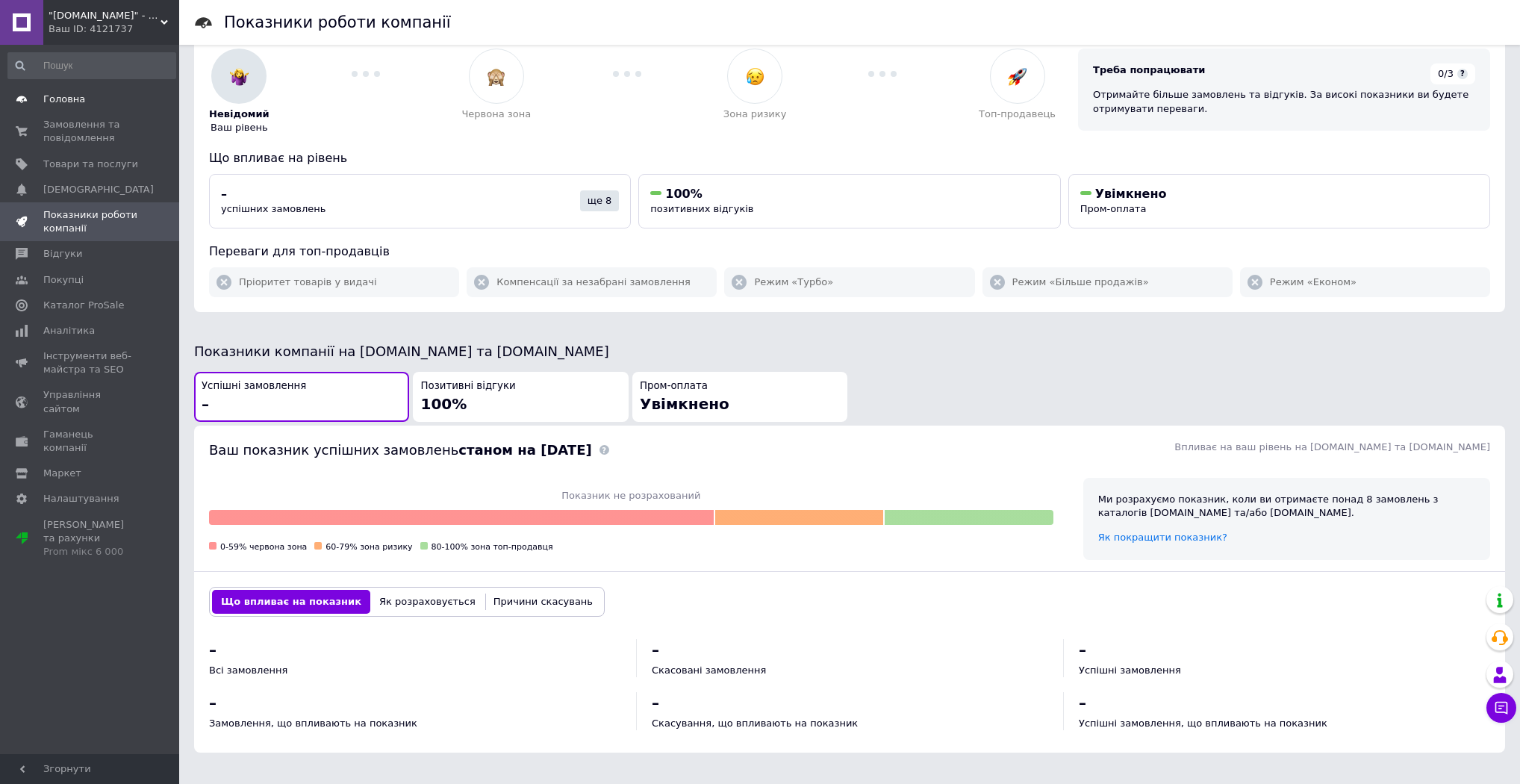
click at [101, 107] on link "Головна" at bounding box center [91, 99] width 183 height 26
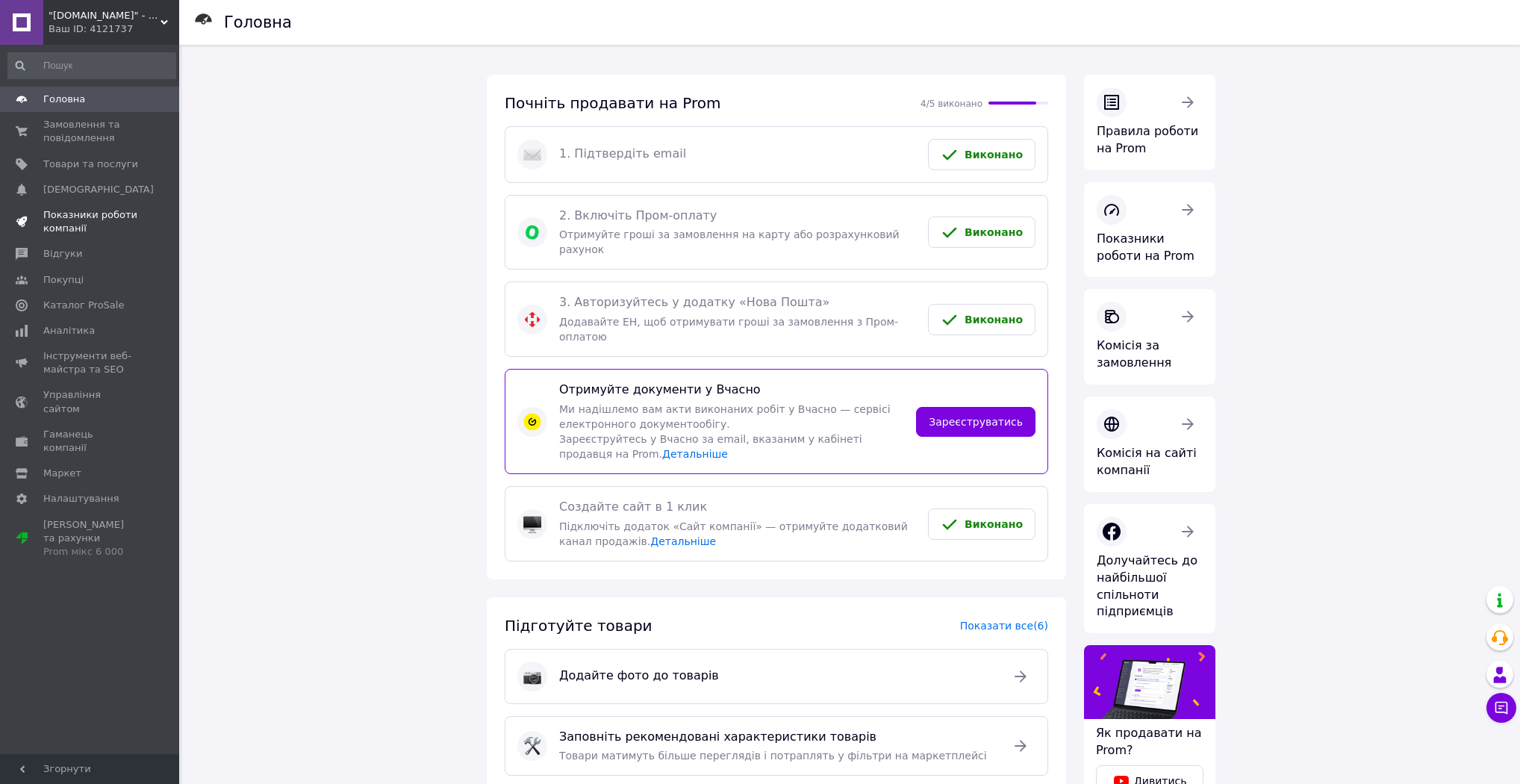
click at [101, 219] on span "Показники роботи компанії" at bounding box center [91, 221] width 95 height 27
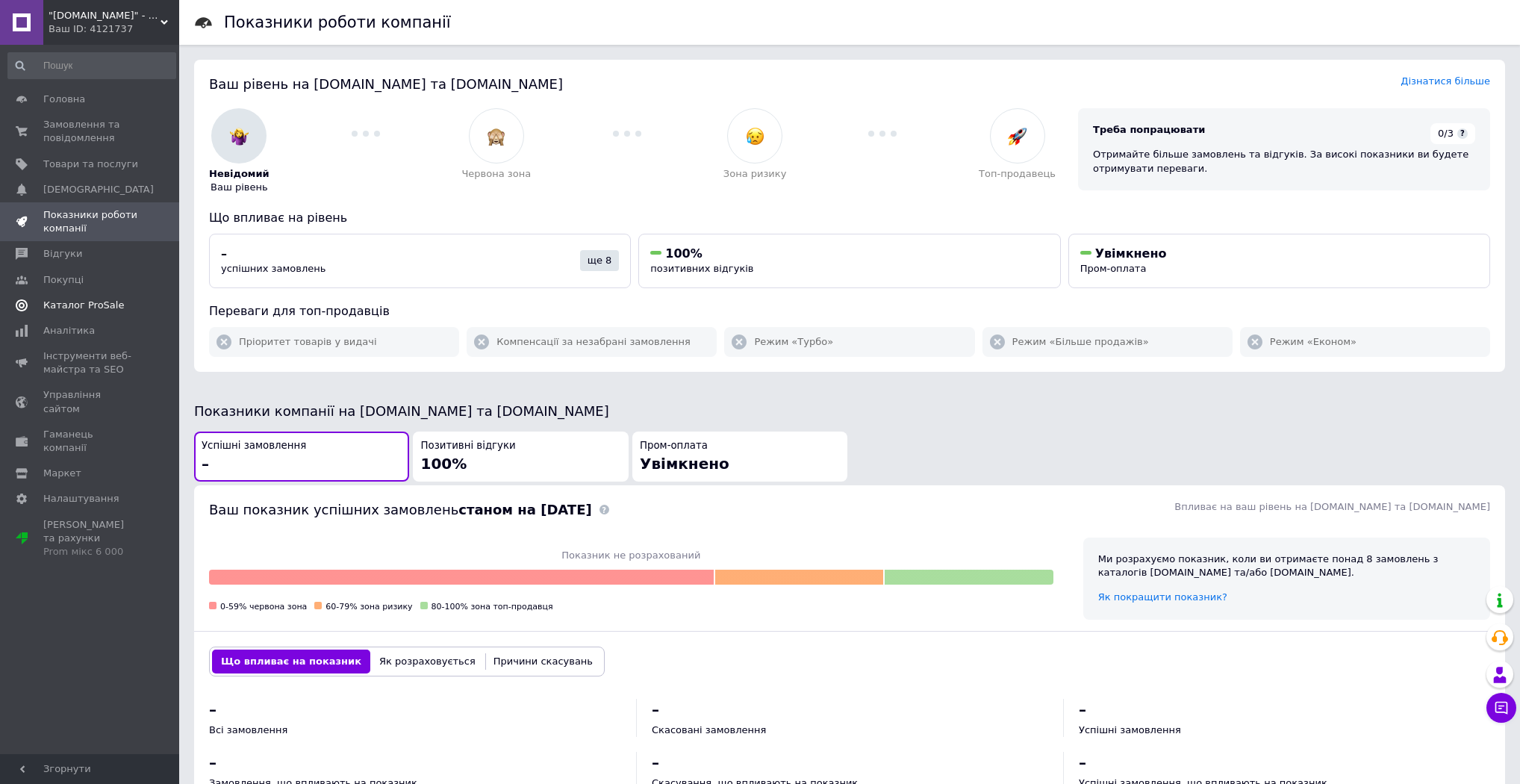
click at [89, 292] on link "Каталог ProSale" at bounding box center [91, 305] width 183 height 26
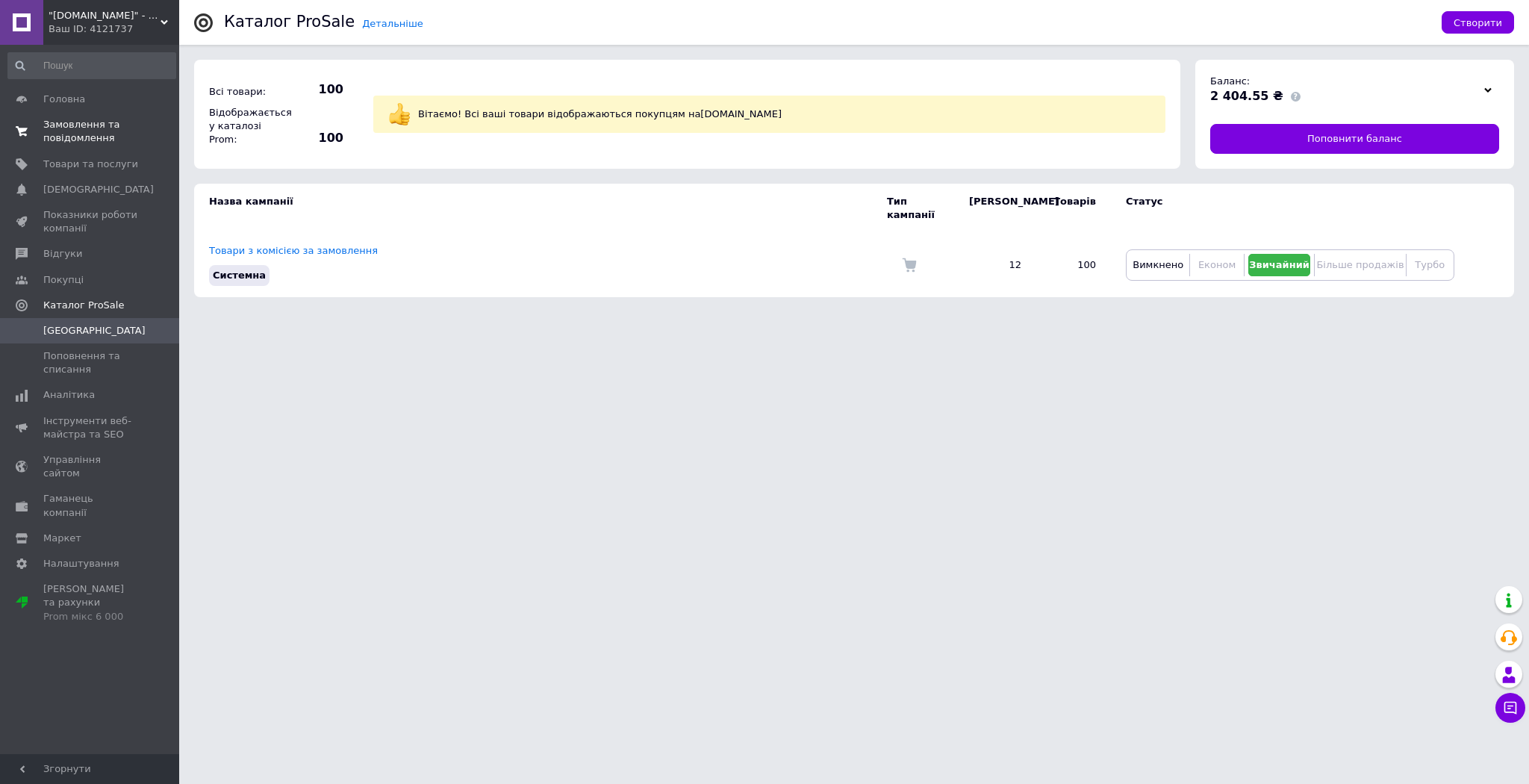
click at [79, 113] on link "Замовлення та повідомлення 0 0" at bounding box center [91, 131] width 183 height 39
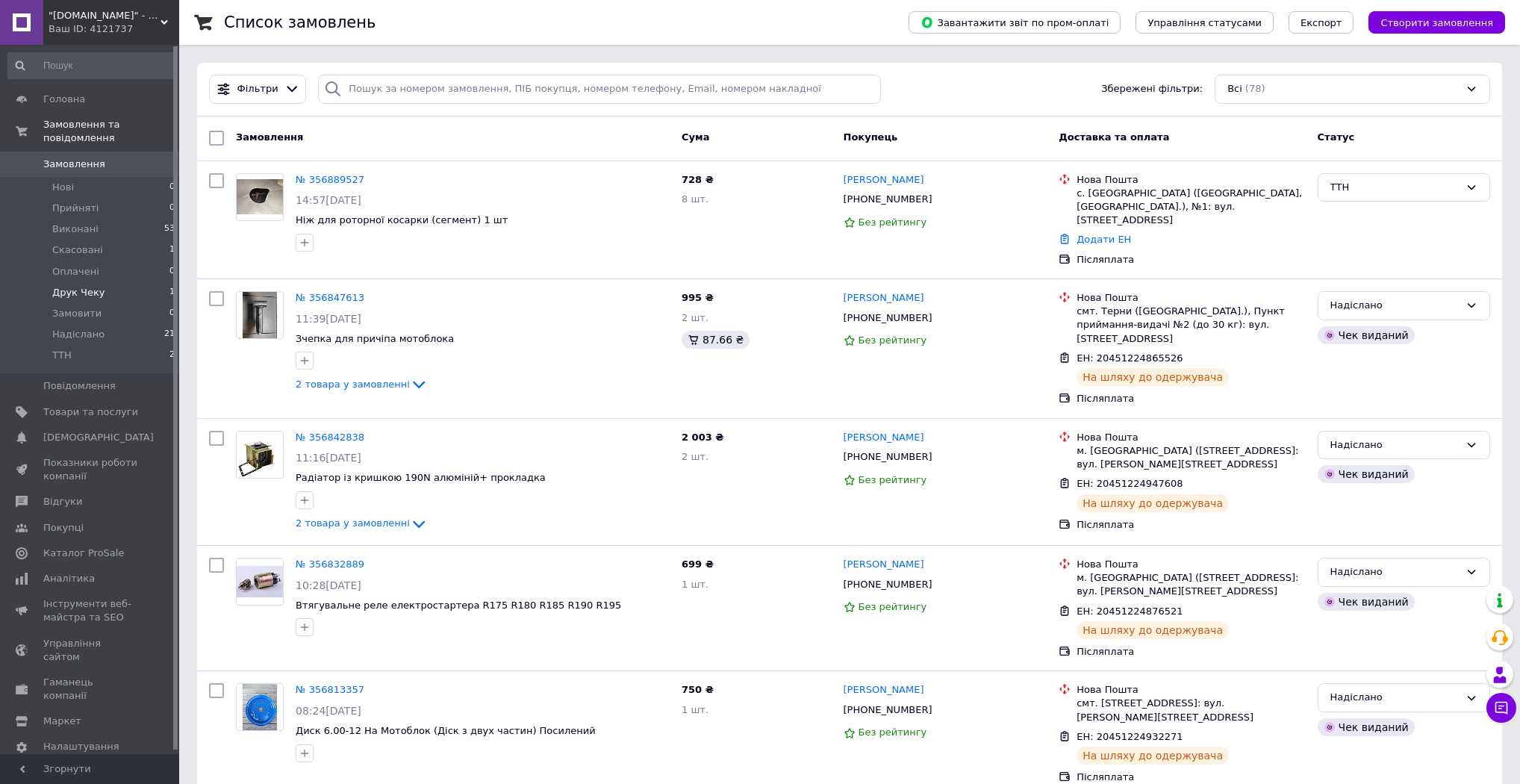
click at [98, 282] on li "Друк Чеку 1" at bounding box center [91, 292] width 183 height 21
click at [80, 285] on span "Друк Чеку" at bounding box center [78, 292] width 53 height 14
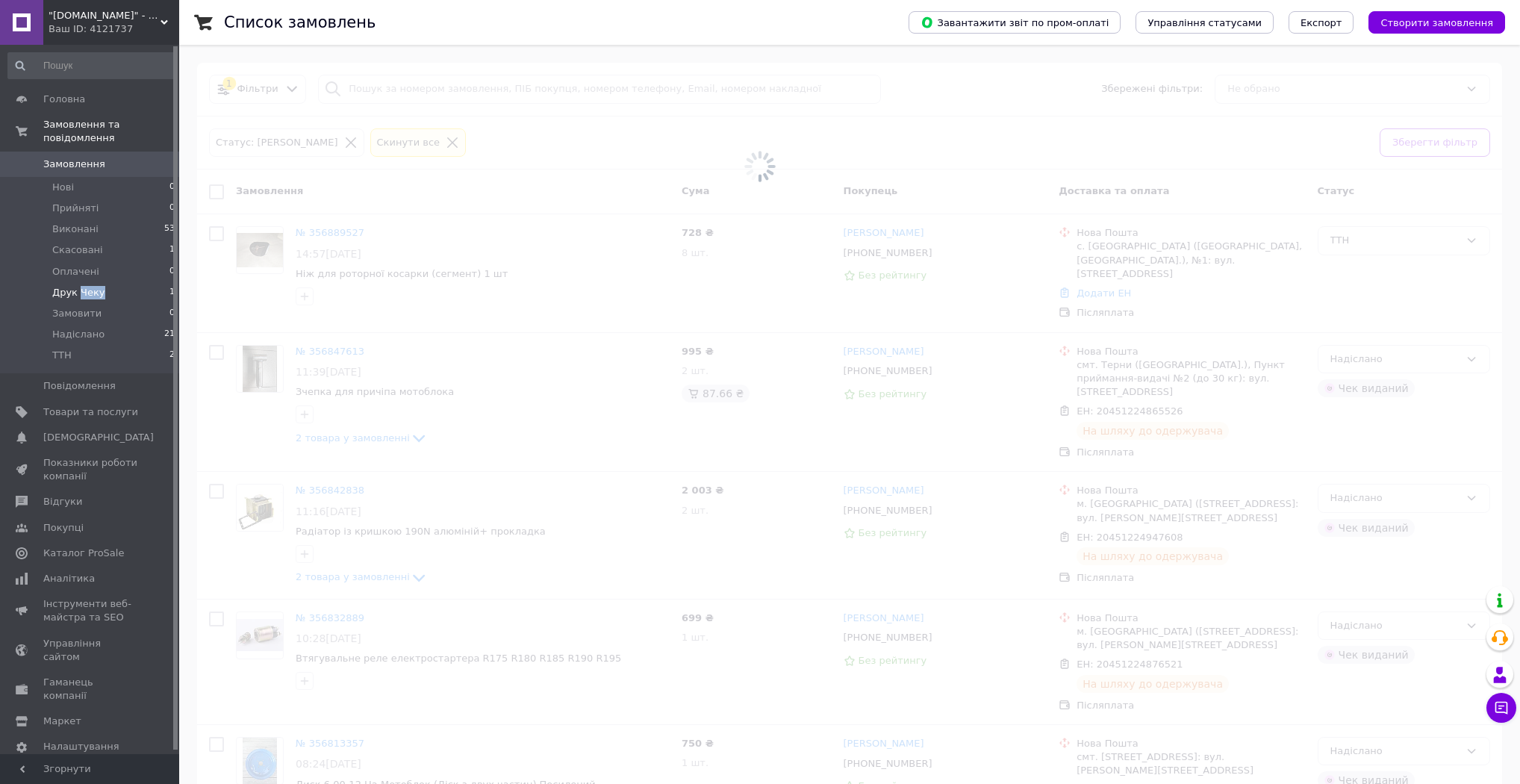
click at [80, 285] on span "Друк Чеку" at bounding box center [78, 292] width 53 height 14
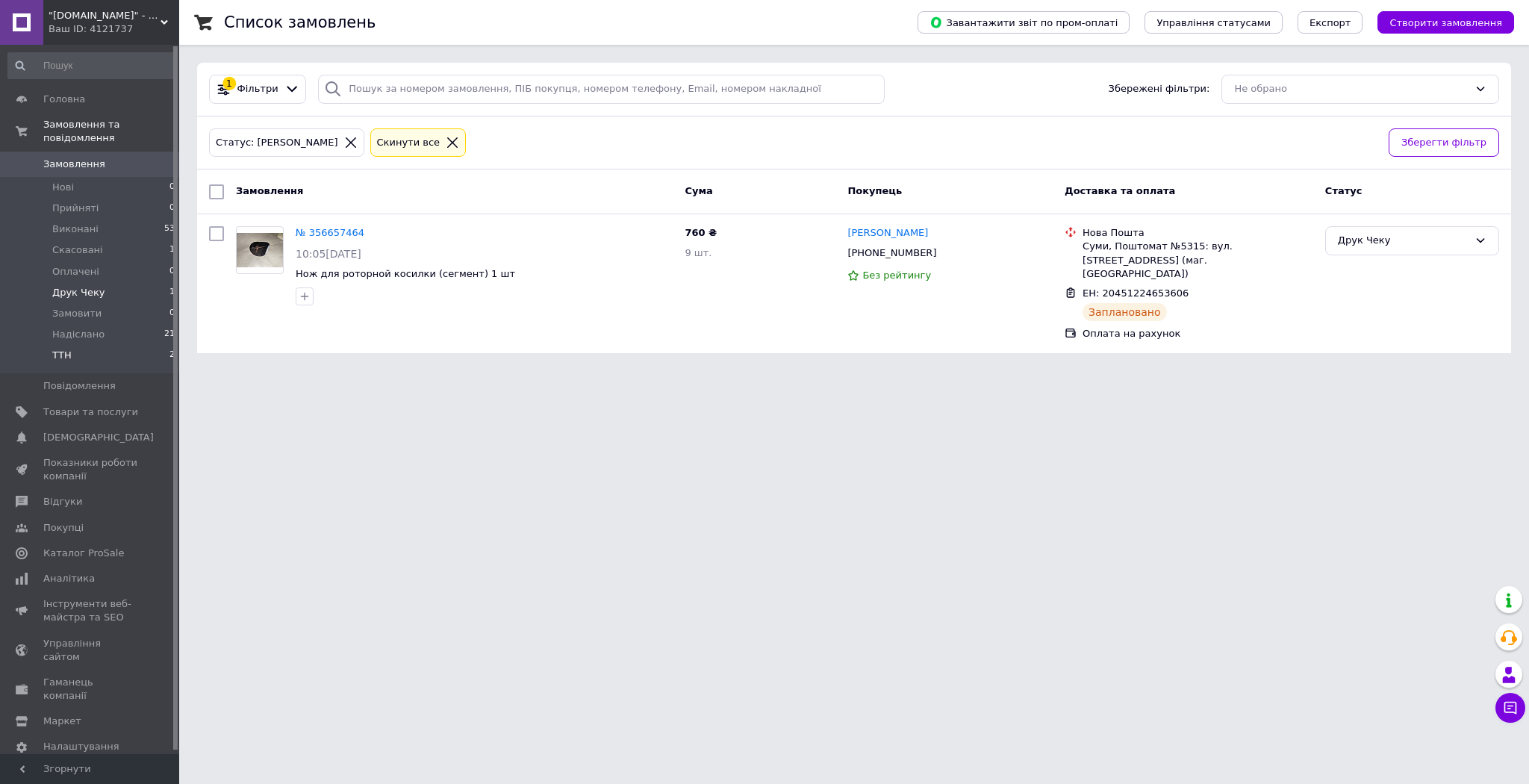
click at [80, 345] on li "ТТН 2" at bounding box center [91, 359] width 183 height 29
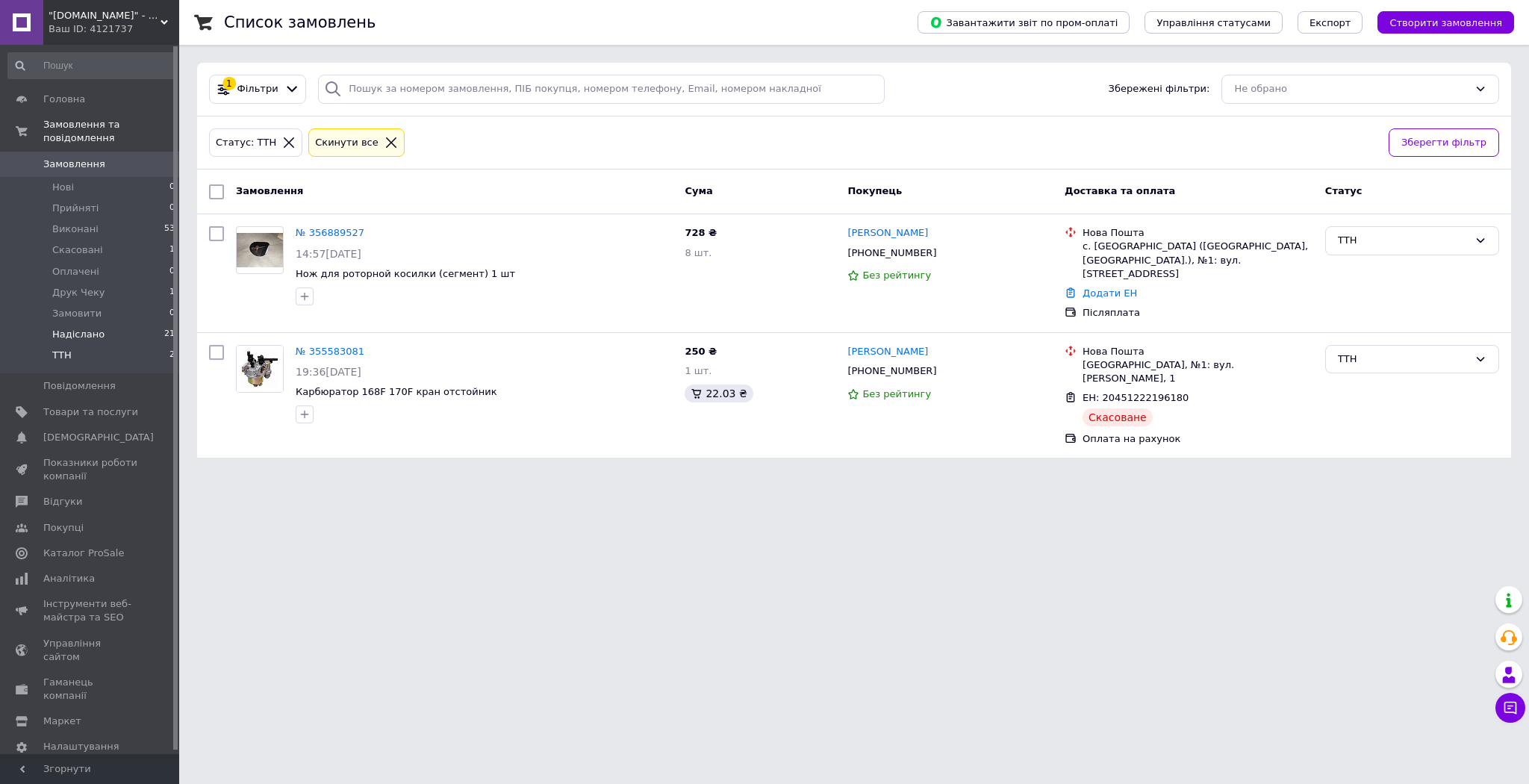
click at [103, 326] on li "Надіслано 21" at bounding box center [91, 334] width 183 height 21
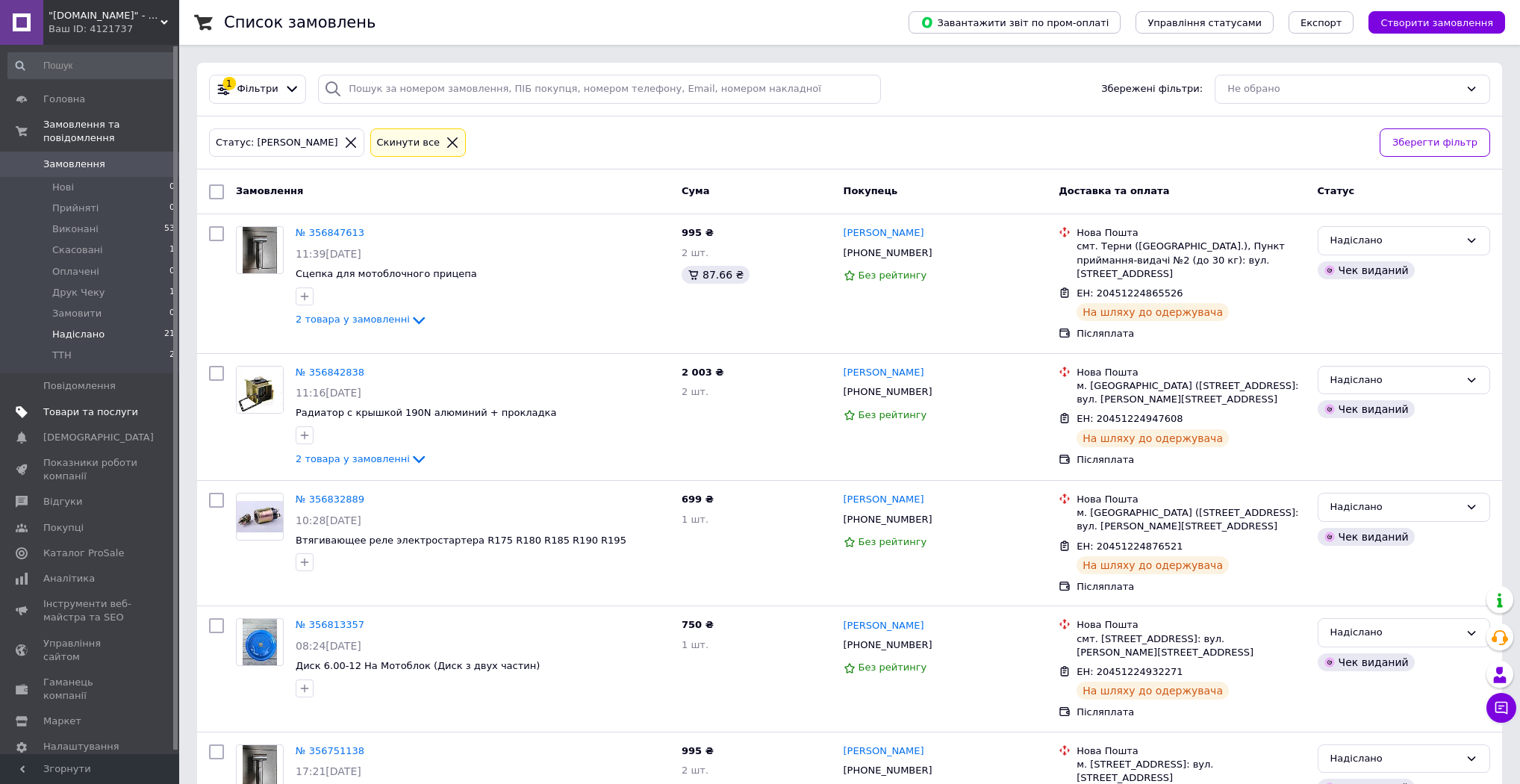
click at [95, 405] on span "Товари та послуги" at bounding box center [91, 412] width 95 height 14
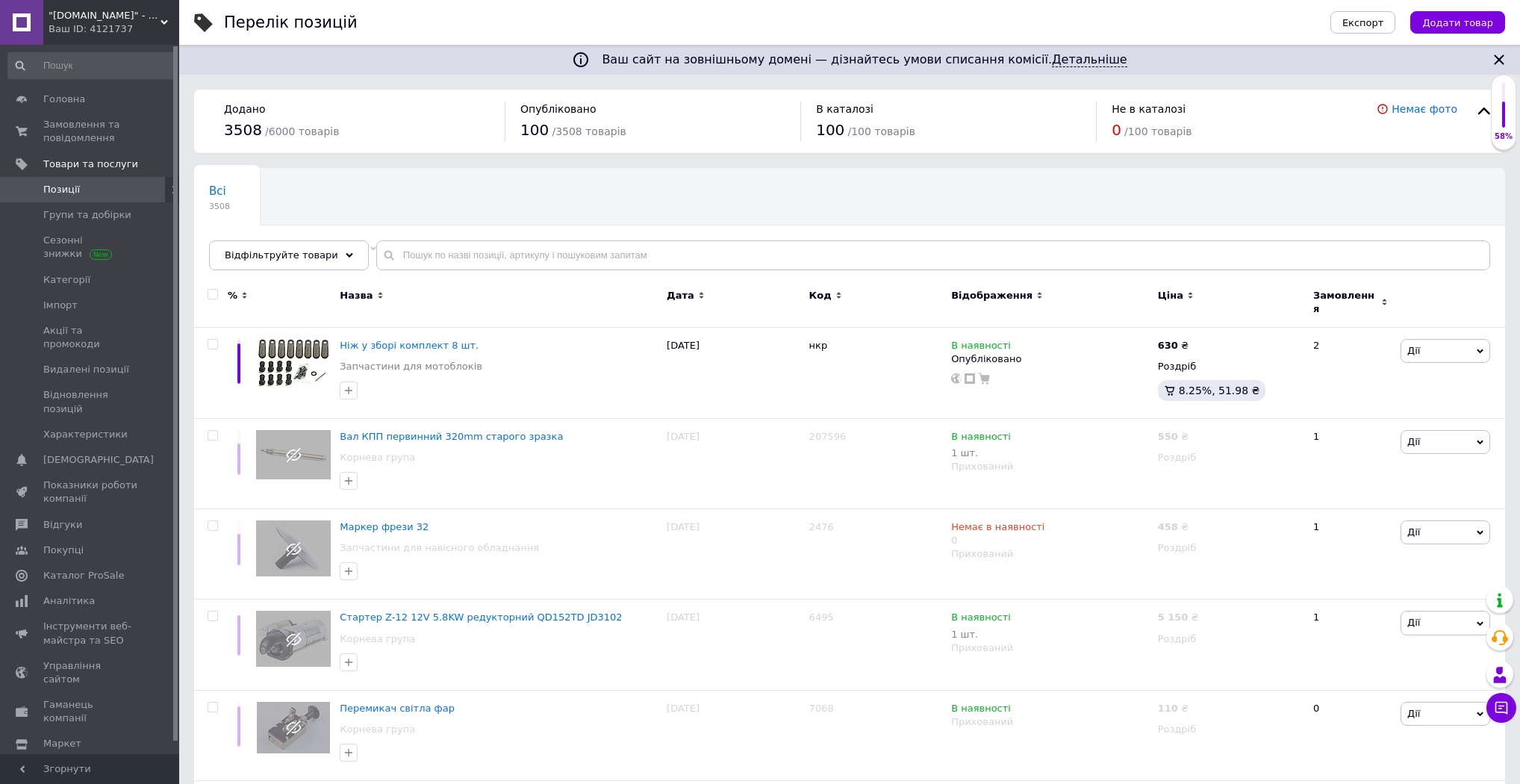
click at [84, 84] on div "Головна Замовлення та повідомлення 0 0 Товари та послуги Позиції Групи та добір…" at bounding box center [91, 401] width 183 height 714
click at [104, 99] on span "Головна" at bounding box center [91, 99] width 95 height 14
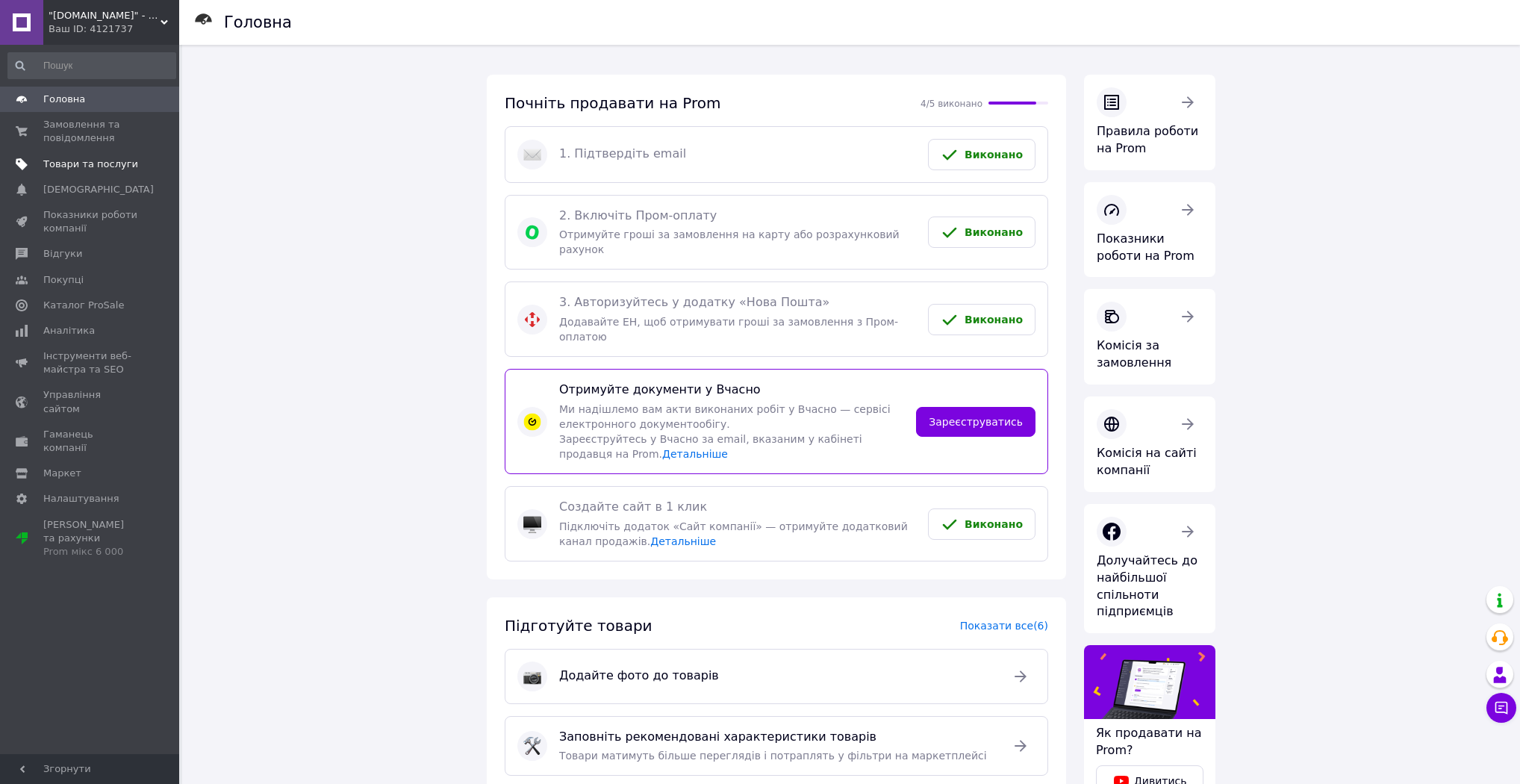
click at [89, 166] on span "Товари та послуги" at bounding box center [91, 165] width 95 height 14
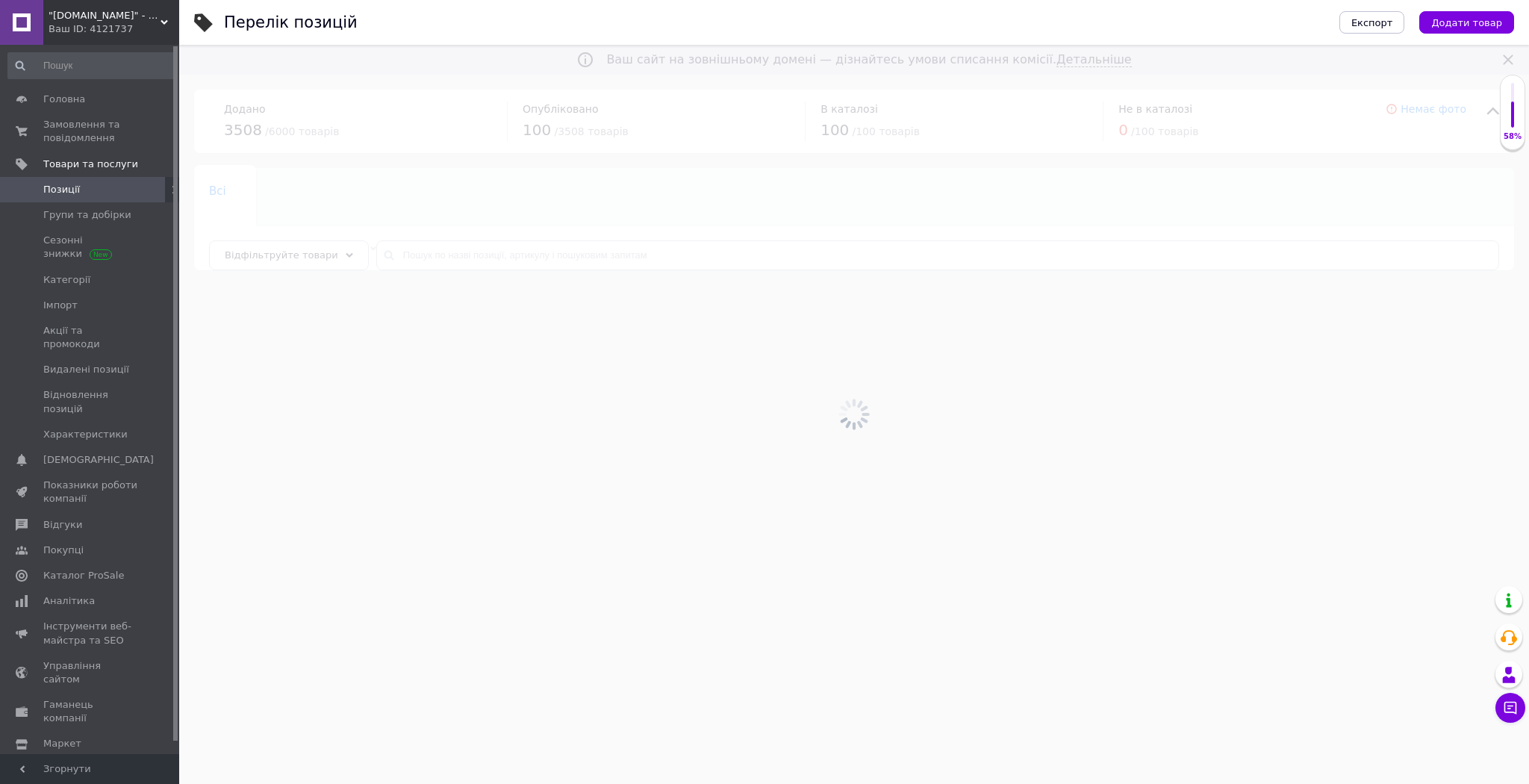
click at [424, 248] on div at bounding box center [854, 413] width 1350 height 738
click at [424, 250] on div at bounding box center [854, 413] width 1350 height 738
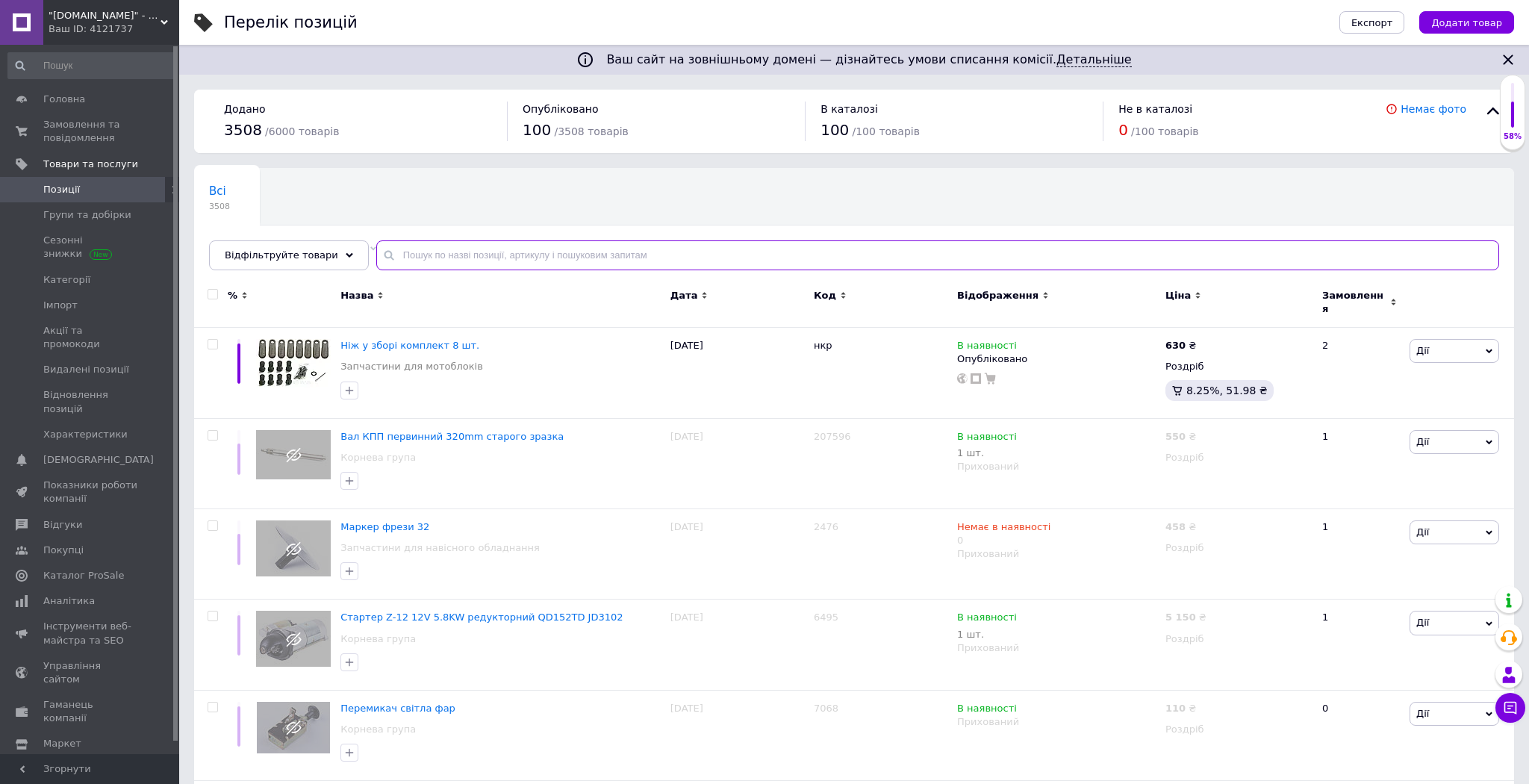
click at [424, 250] on input "text" at bounding box center [937, 255] width 1122 height 30
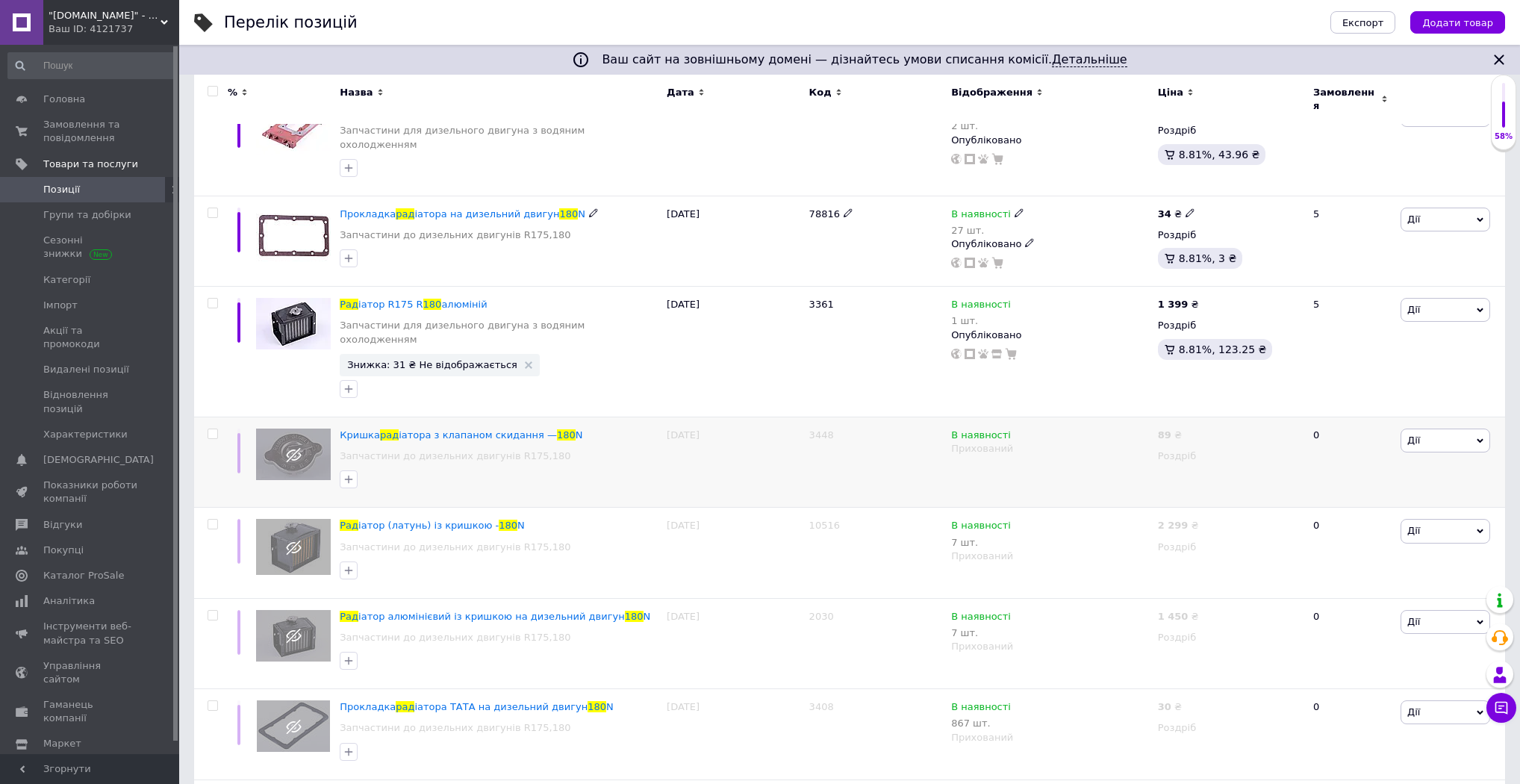
scroll to position [239, 0]
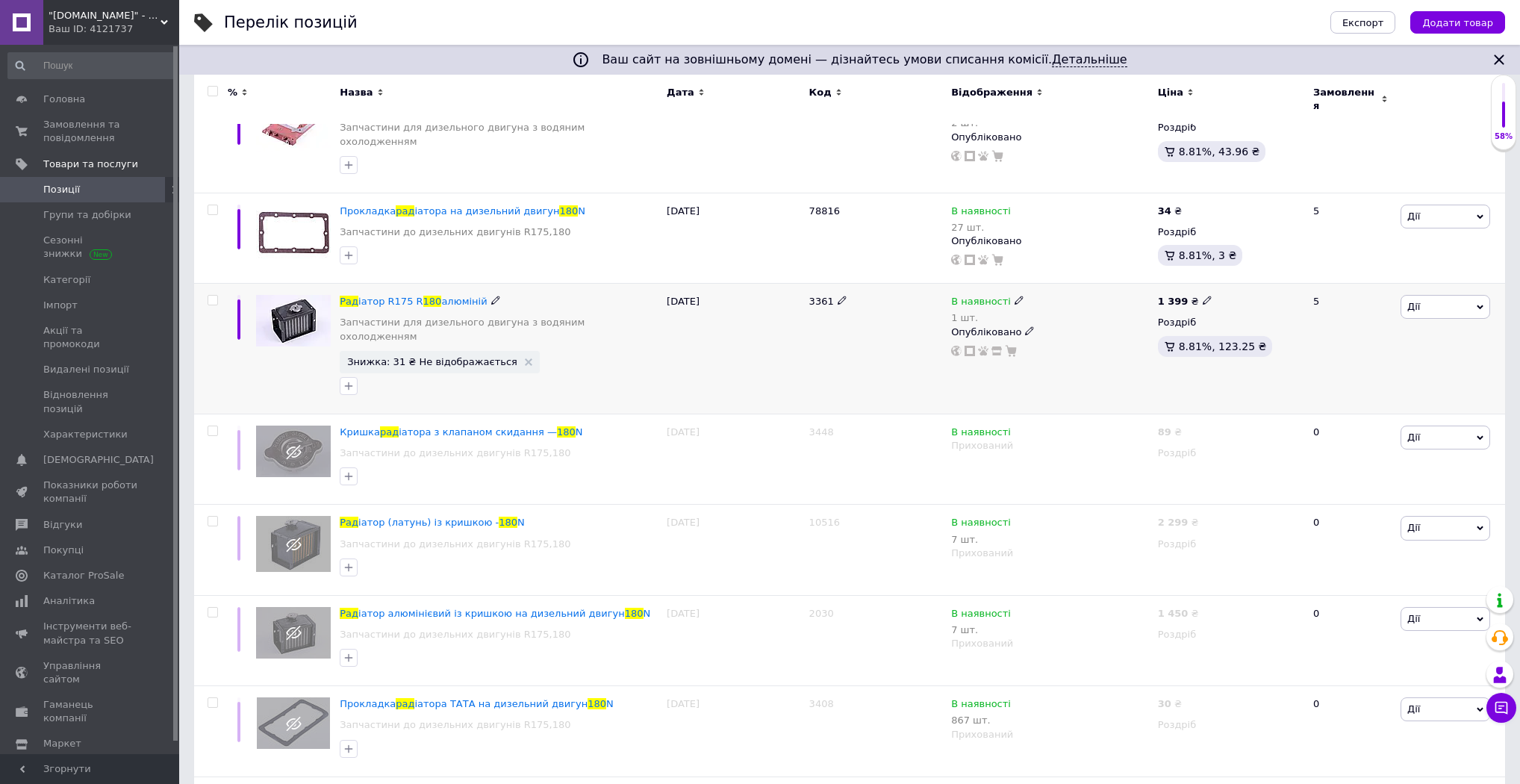
type input "рад 180"
click at [1203, 295] on icon at bounding box center [1207, 299] width 9 height 9
click at [1203, 294] on span "1 399 ₴ Ціна 1399 Валюта ₴ $ EUR CHF GBP ¥ PLN ₸ MDL HUF KGS CNY TRY KRW lei" at bounding box center [1185, 301] width 55 height 14
type input "1350"
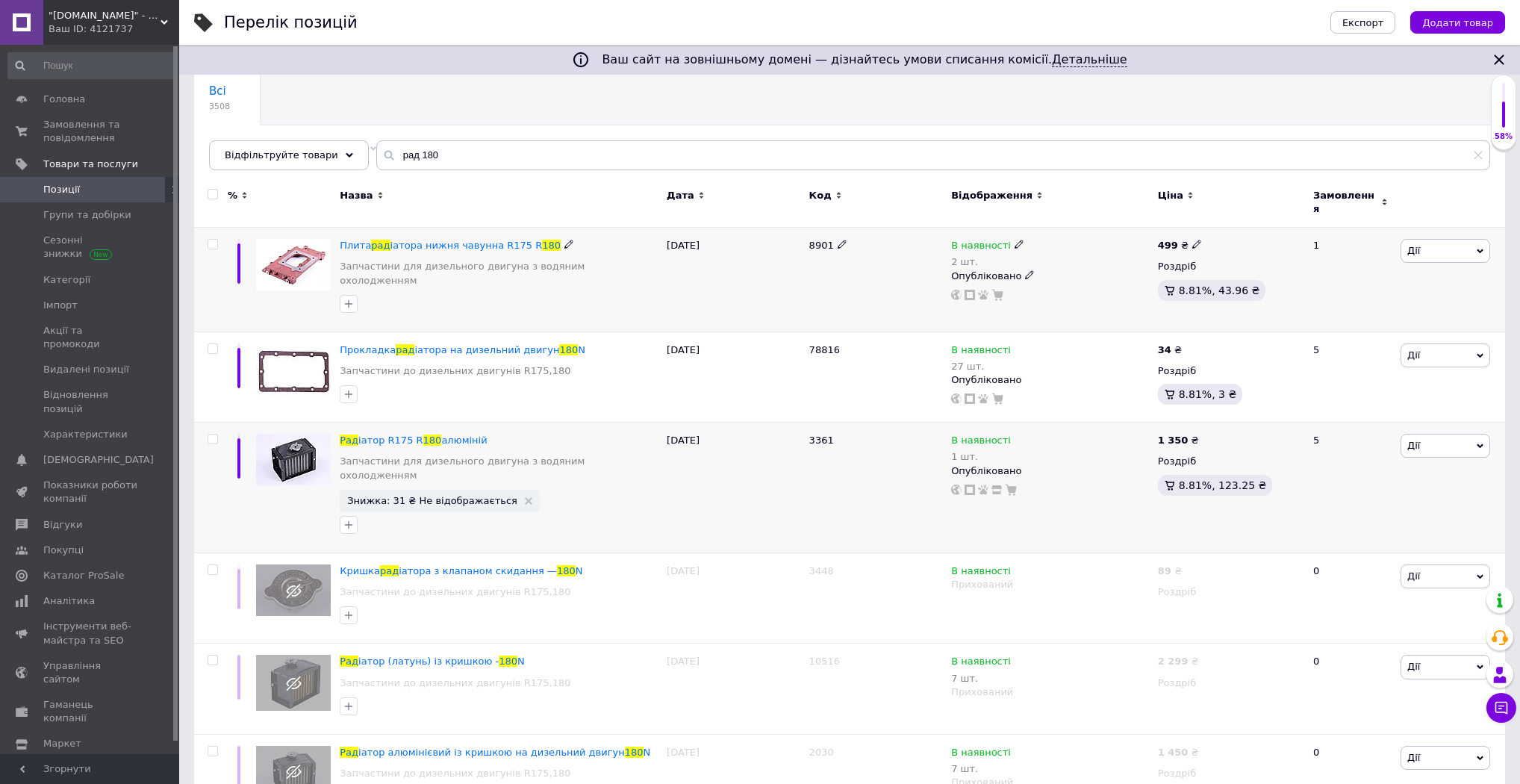
scroll to position [0, 0]
